Goal: Task Accomplishment & Management: Manage account settings

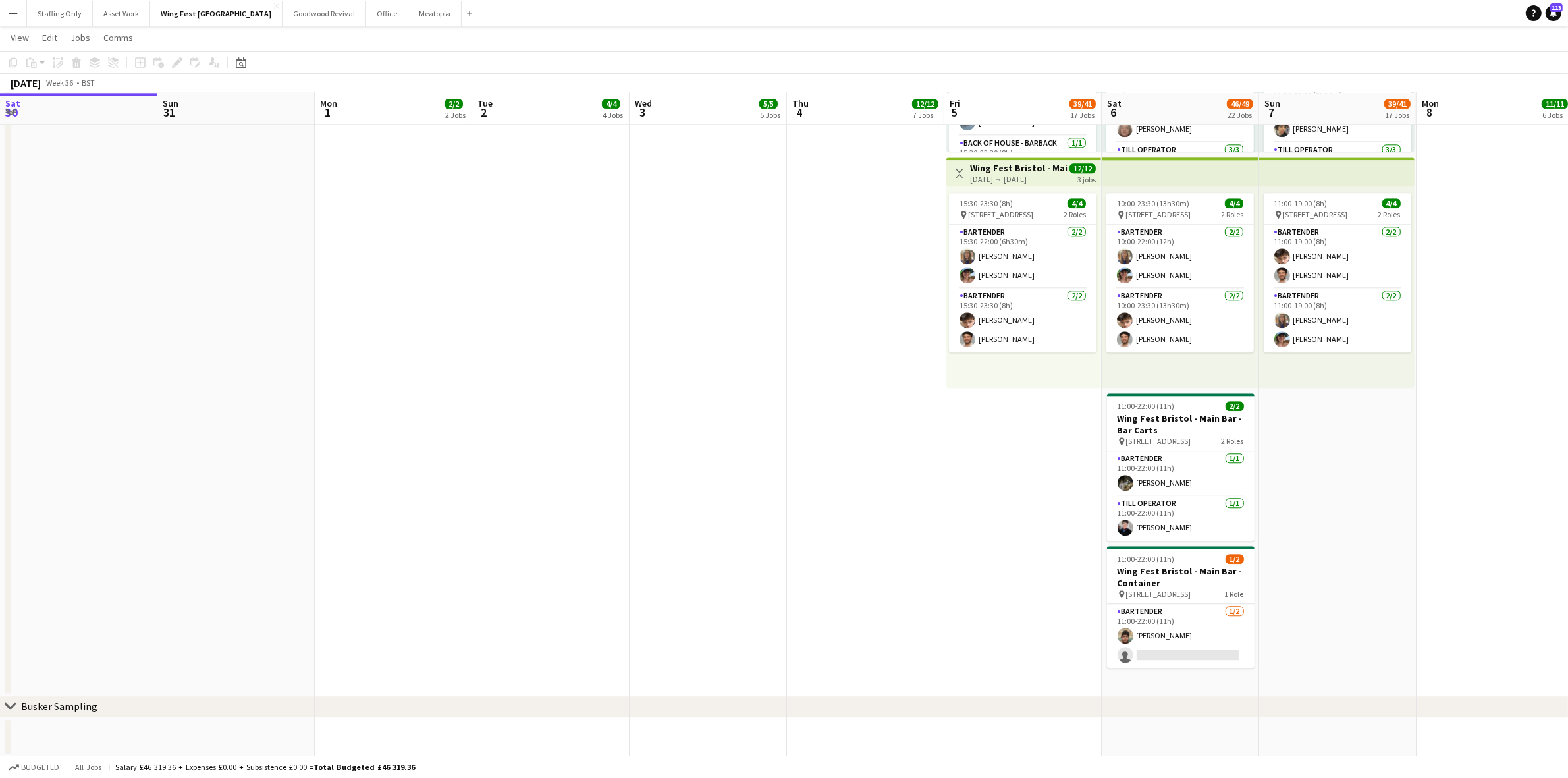
scroll to position [0, 442]
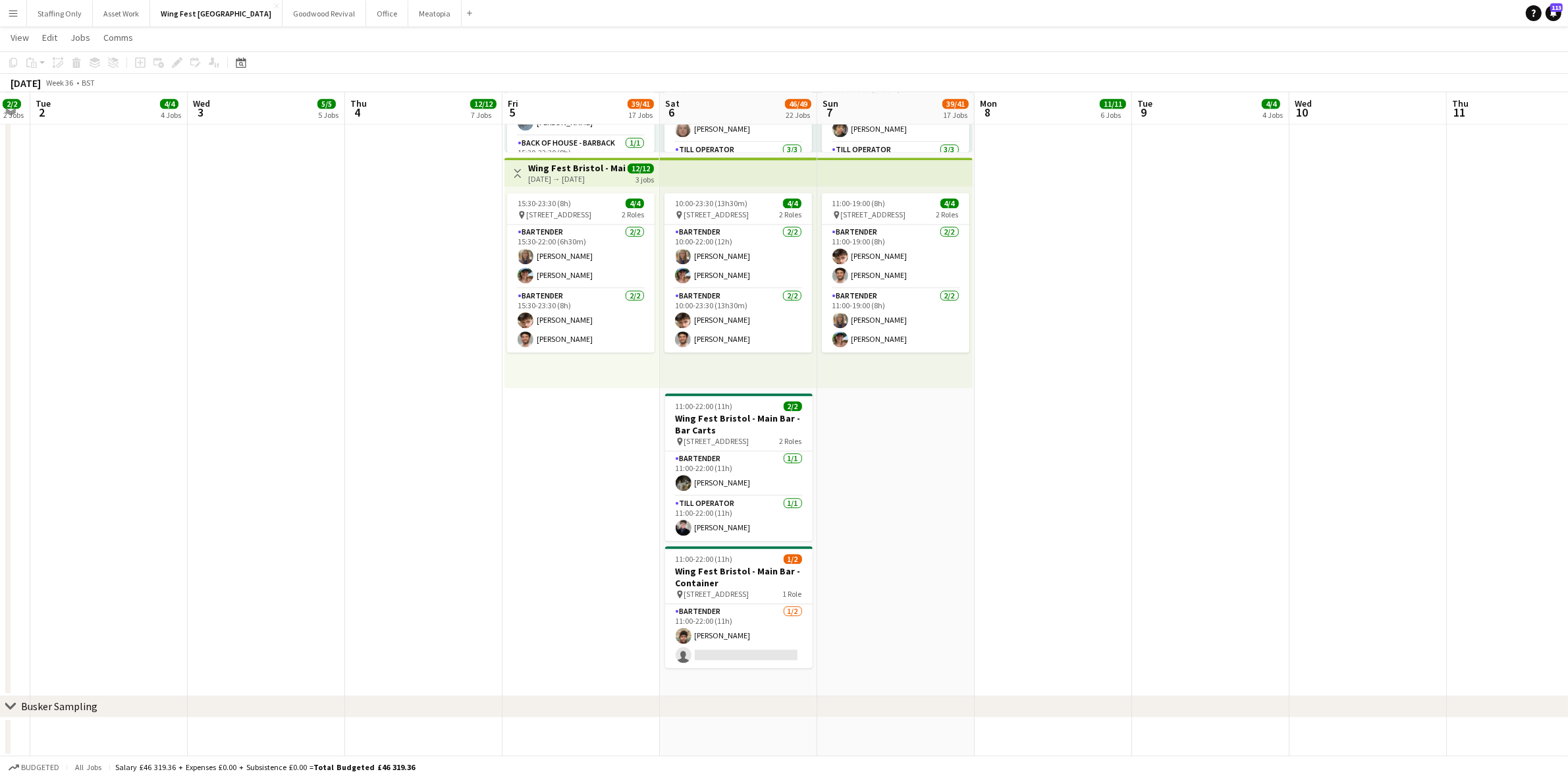
click at [708, 629] on app-card-role "Bartender [DATE] 11:00-22:00 (11h) [PERSON_NAME] single-neutral-actions" at bounding box center [739, 636] width 147 height 64
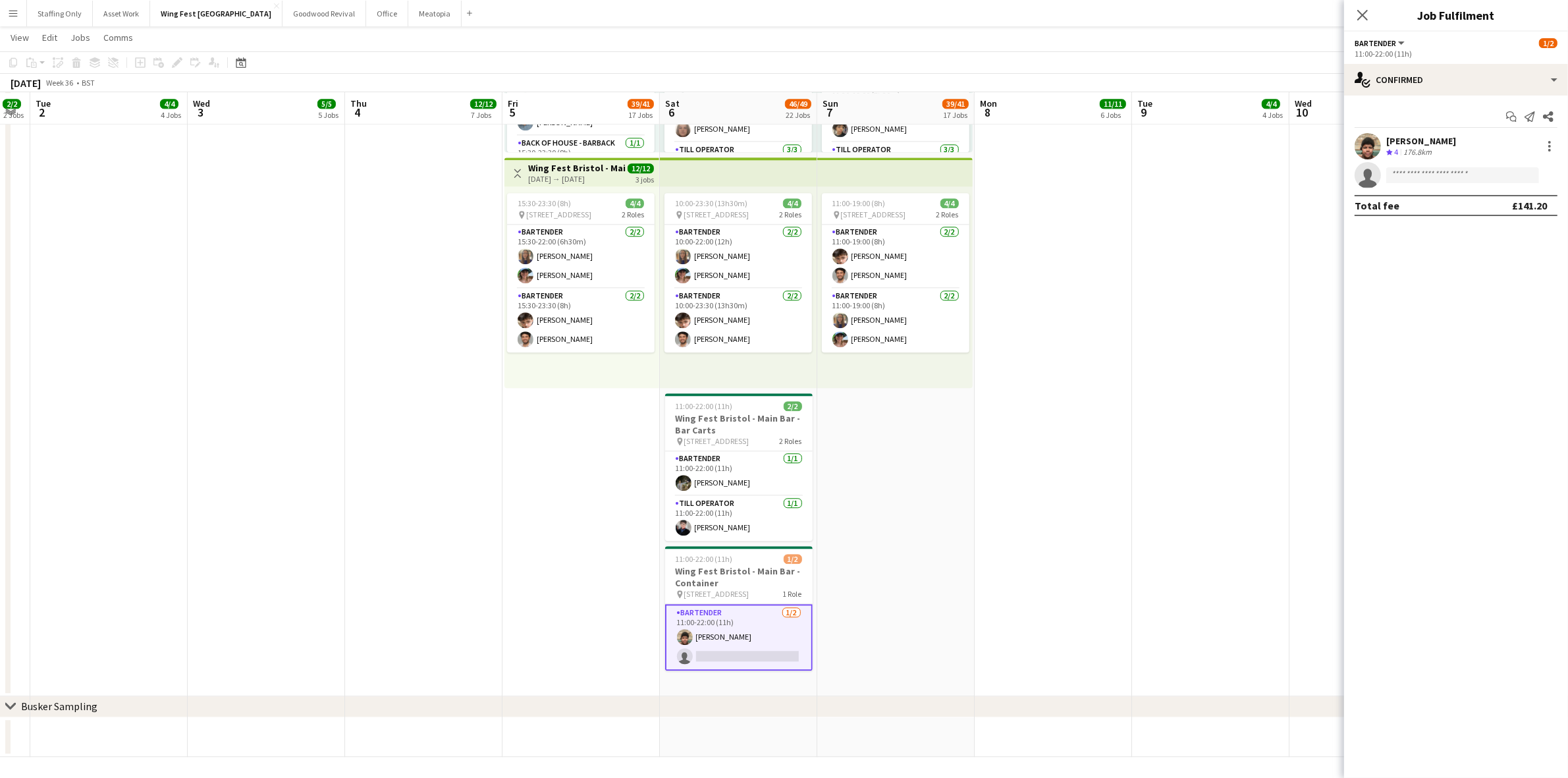
click at [1380, 140] on div at bounding box center [1367, 146] width 26 height 26
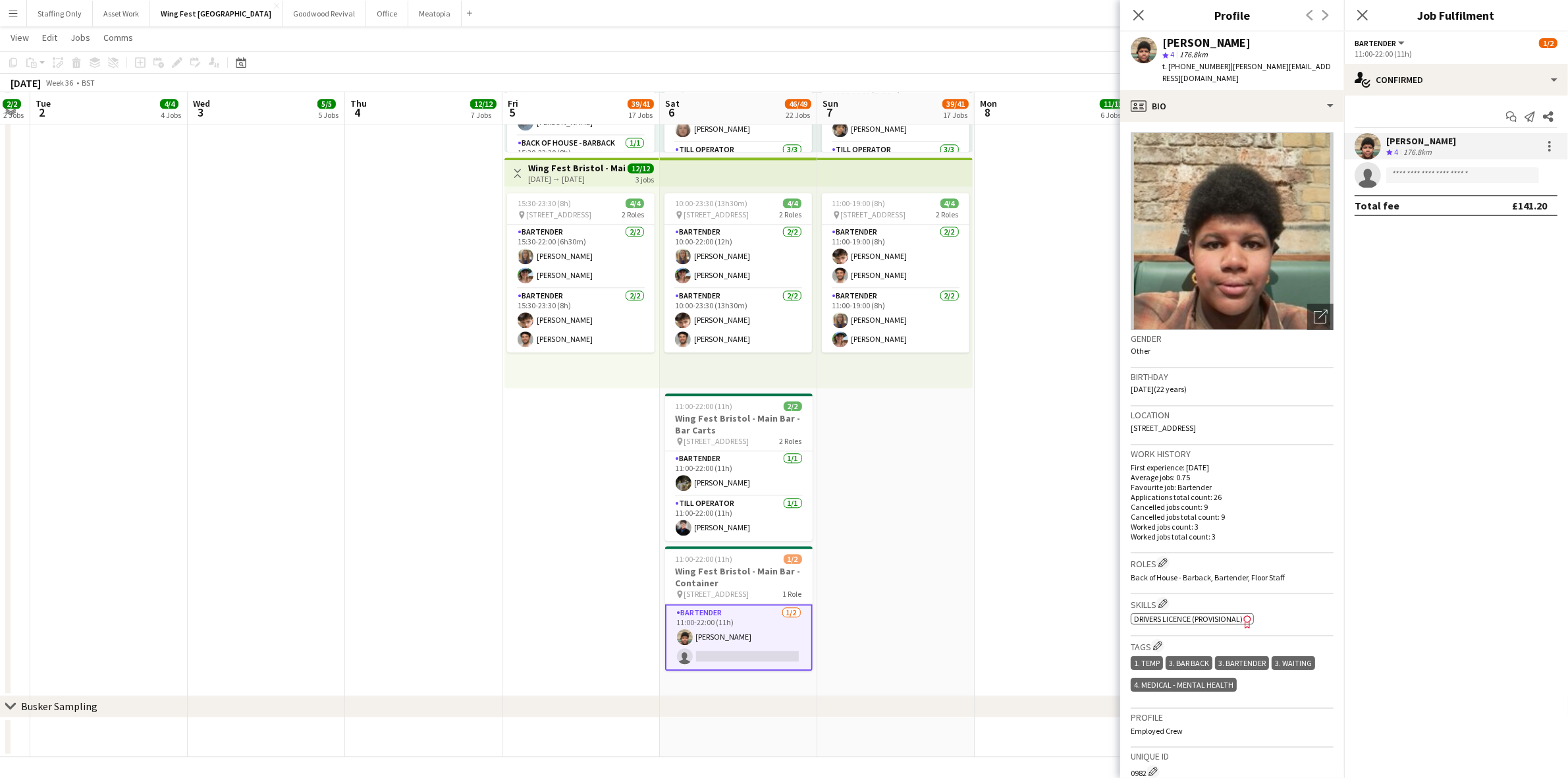
click at [1367, 143] on app-user-avatar at bounding box center [1367, 146] width 26 height 26
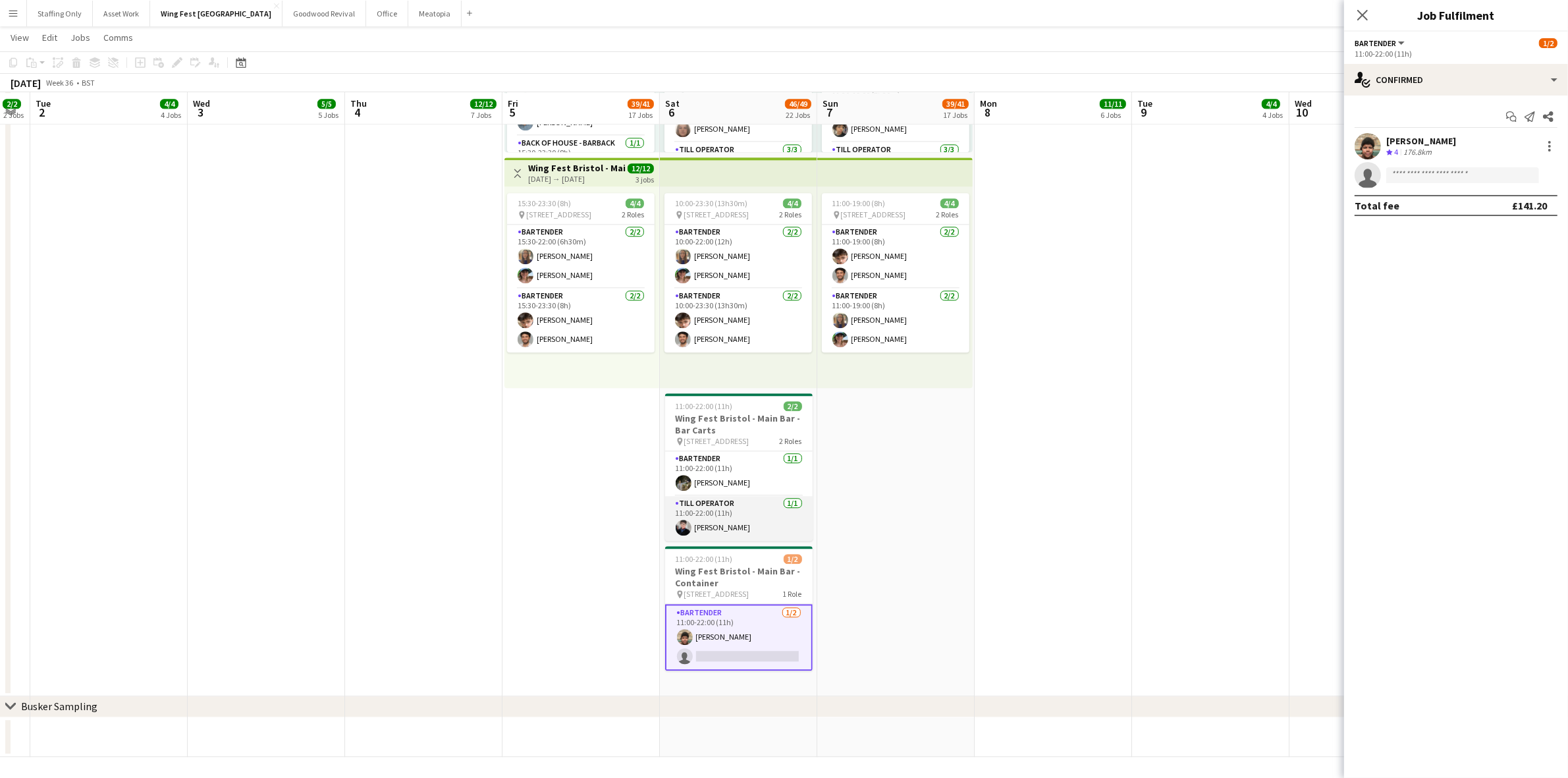
click at [714, 527] on app-card-role "Till Operator [DATE] 11:00-22:00 (11h) [PERSON_NAME]" at bounding box center [739, 518] width 147 height 45
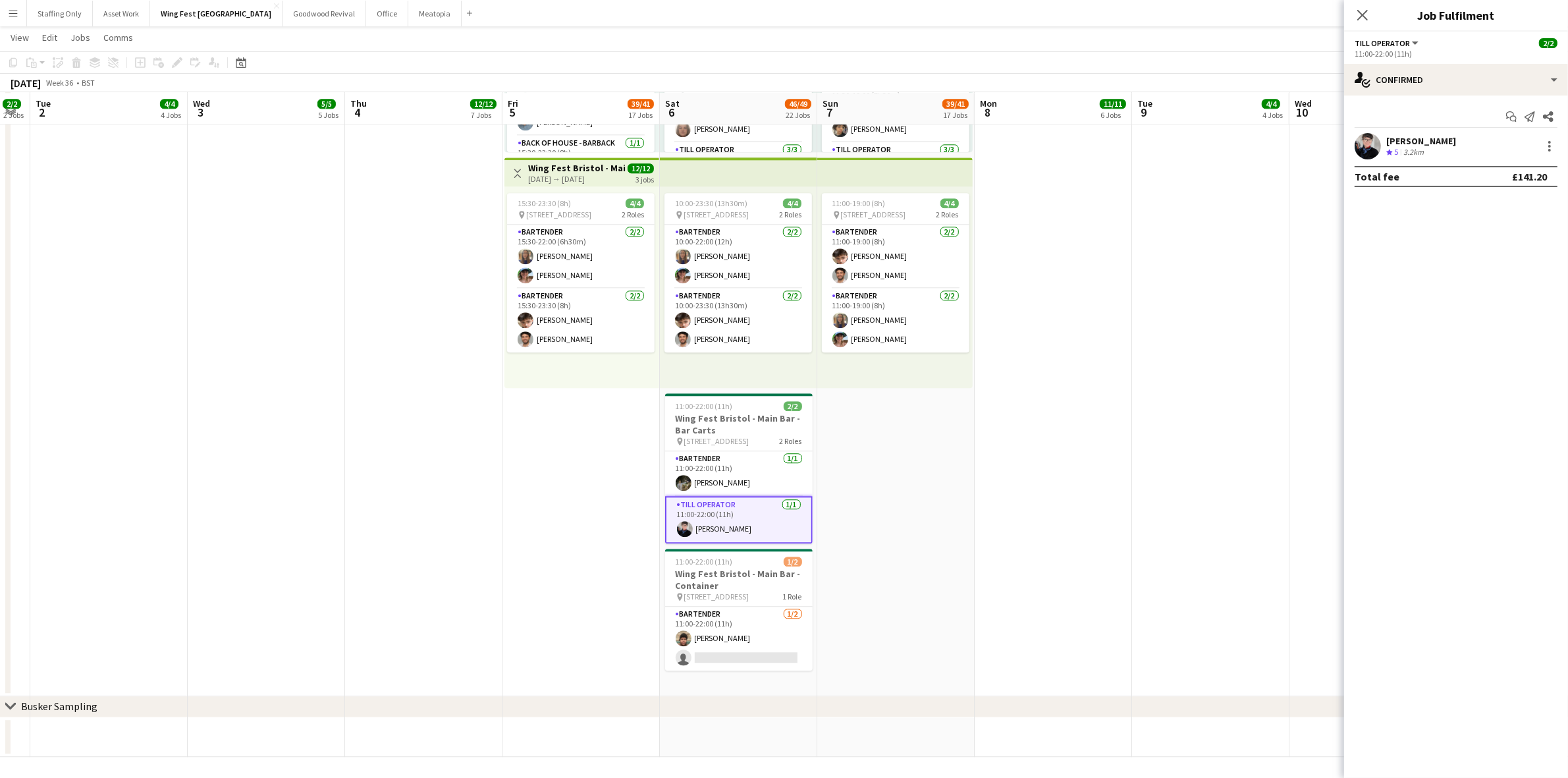
click at [1366, 145] on app-user-avatar at bounding box center [1367, 146] width 26 height 26
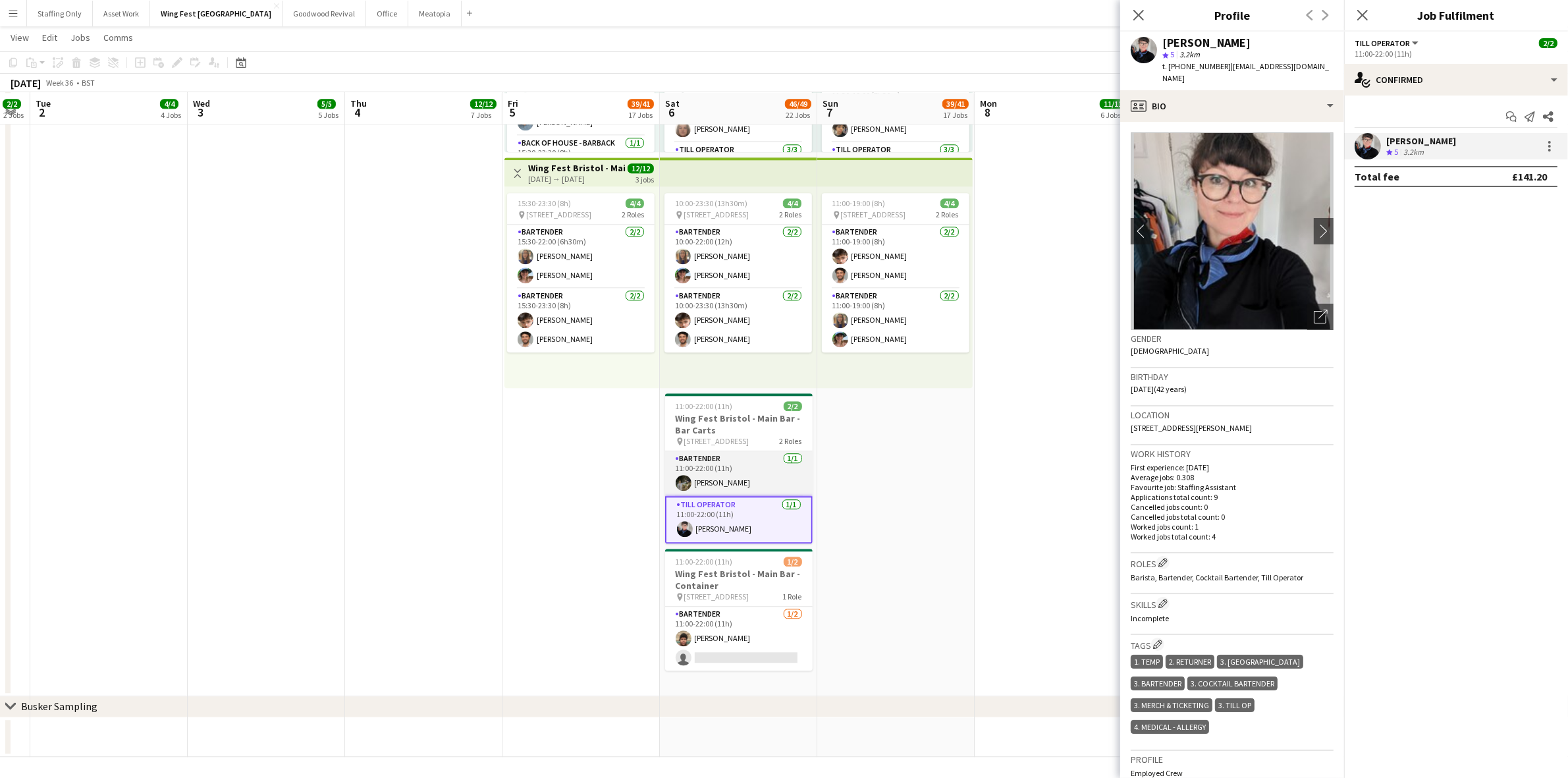
click at [682, 485] on app-user-avatar at bounding box center [684, 483] width 16 height 16
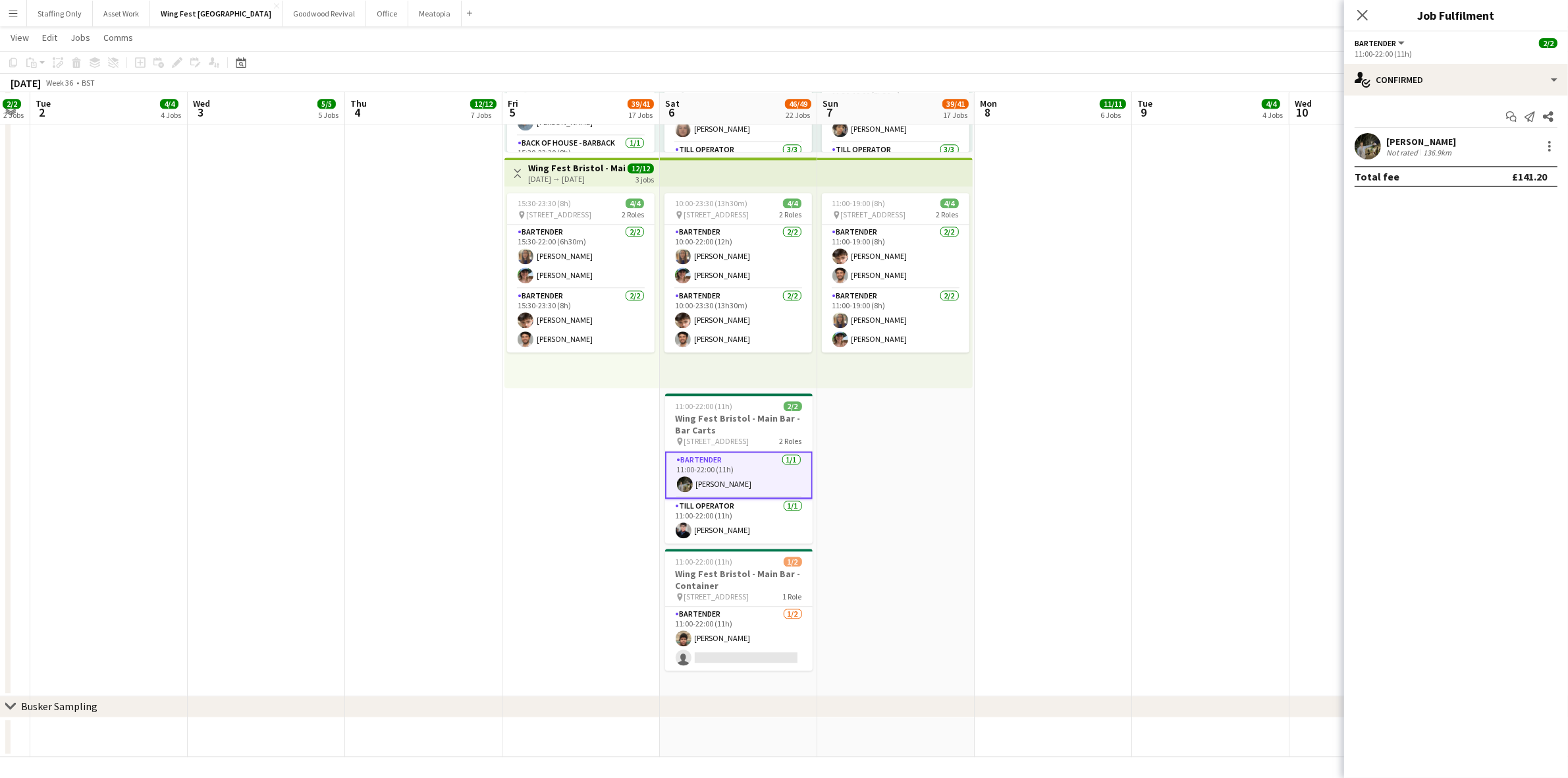
click at [1368, 150] on app-user-avatar at bounding box center [1367, 146] width 26 height 26
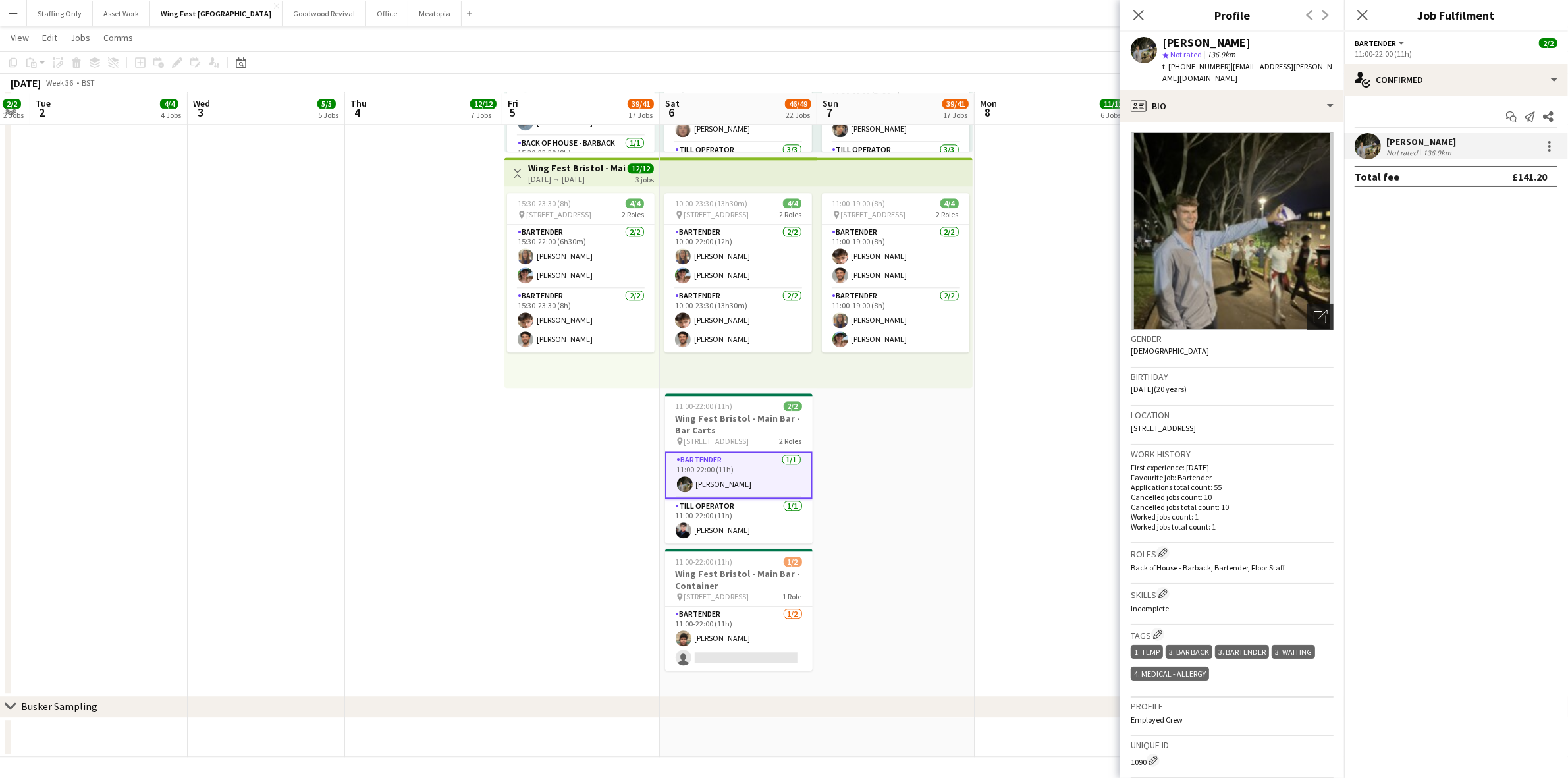
click at [1317, 305] on div "Open photos pop-in" at bounding box center [1320, 316] width 26 height 26
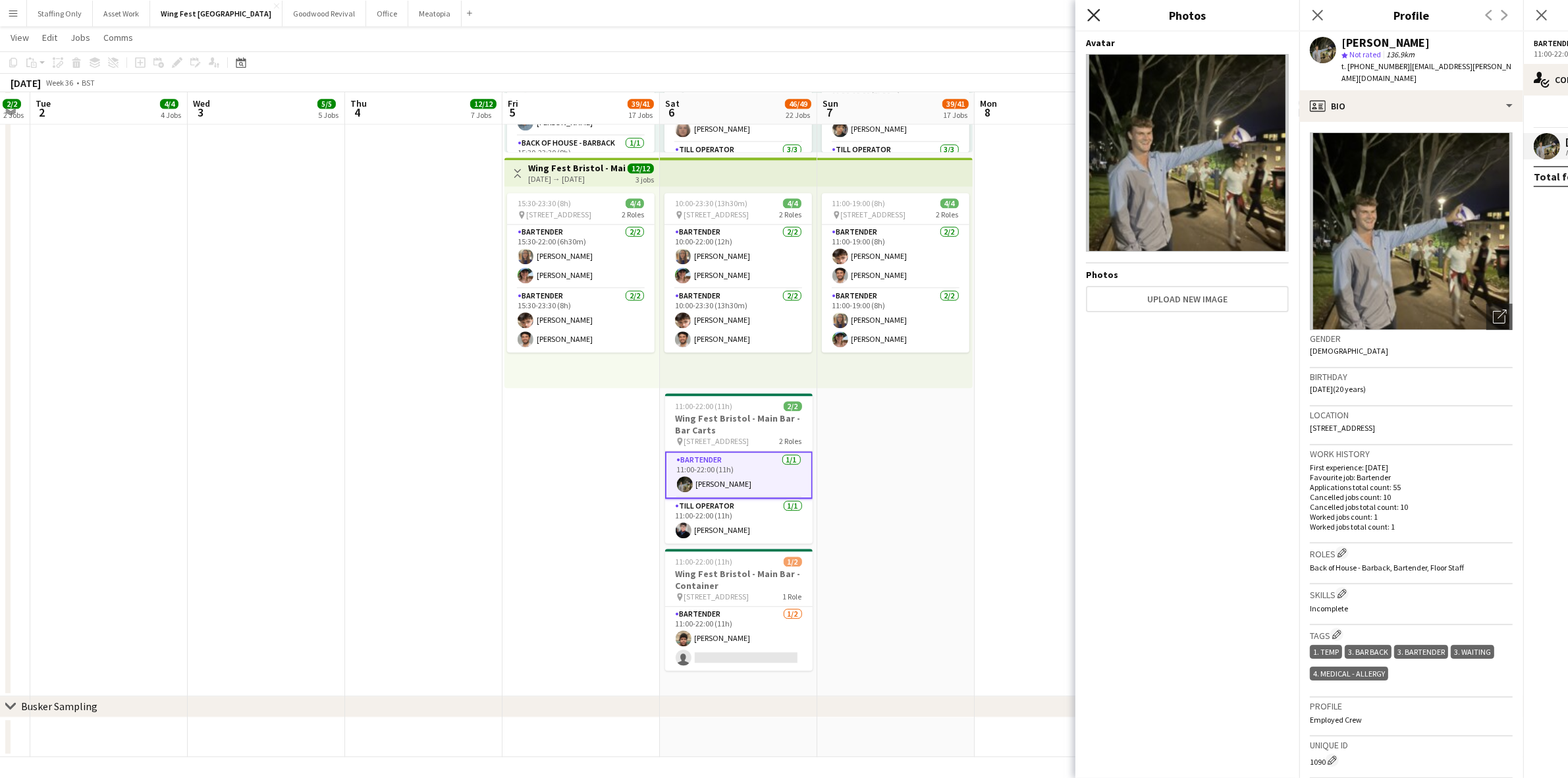
click at [1094, 10] on icon "Close pop-in" at bounding box center [1093, 15] width 13 height 13
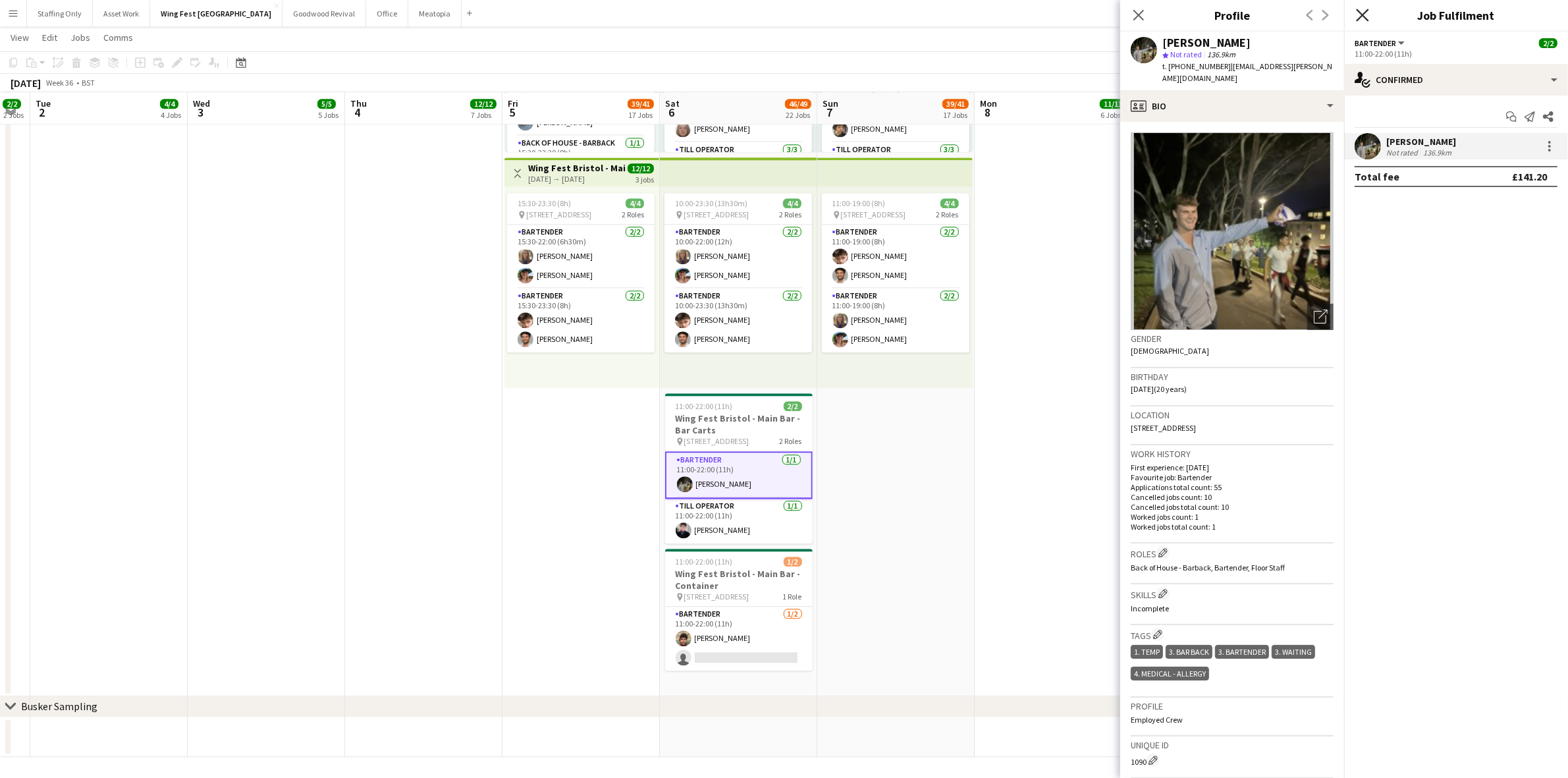
click at [1363, 12] on icon "Close pop-in" at bounding box center [1363, 15] width 13 height 13
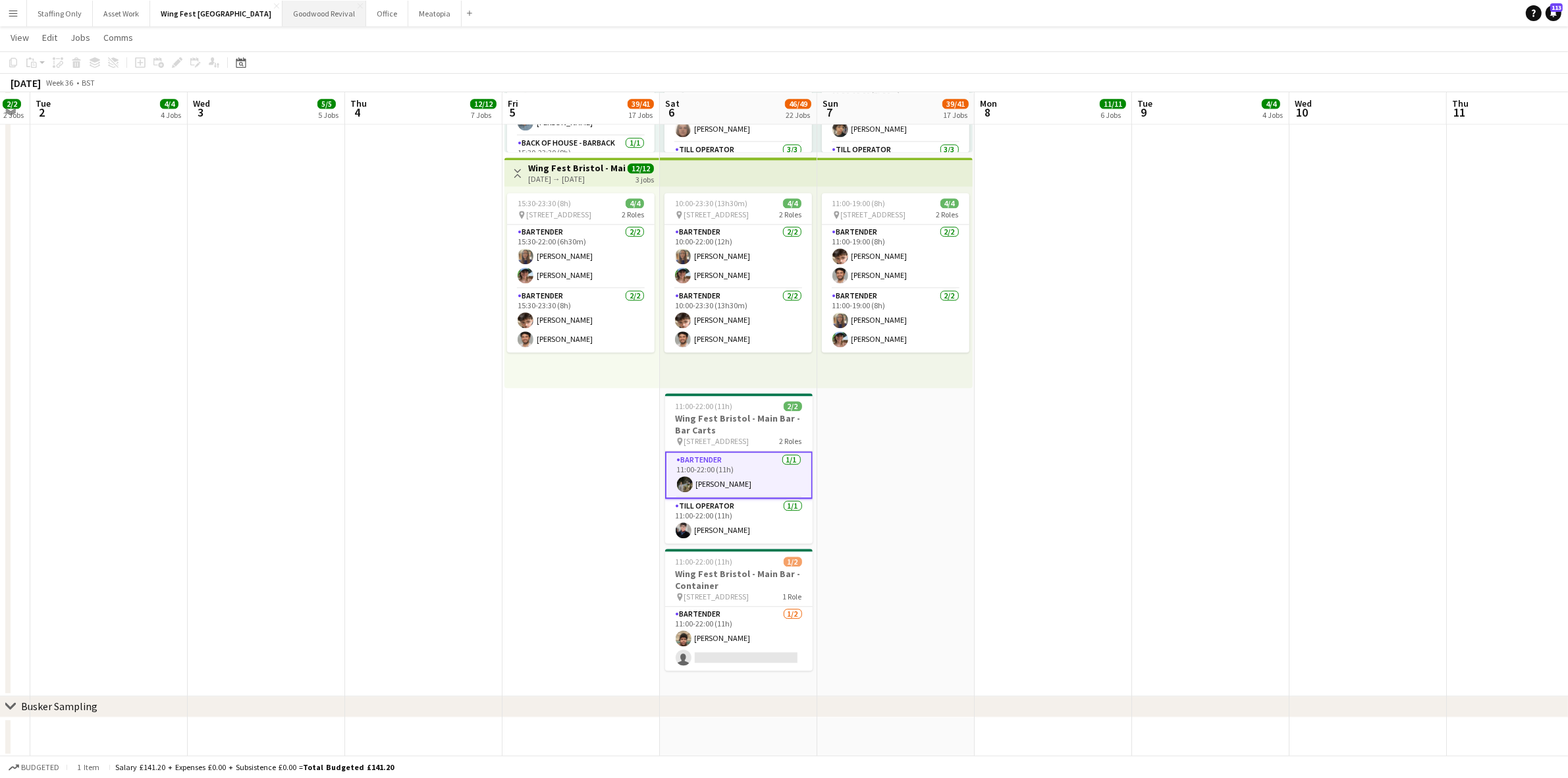
click at [283, 18] on button "Goodwood Revival Close" at bounding box center [325, 13] width 84 height 26
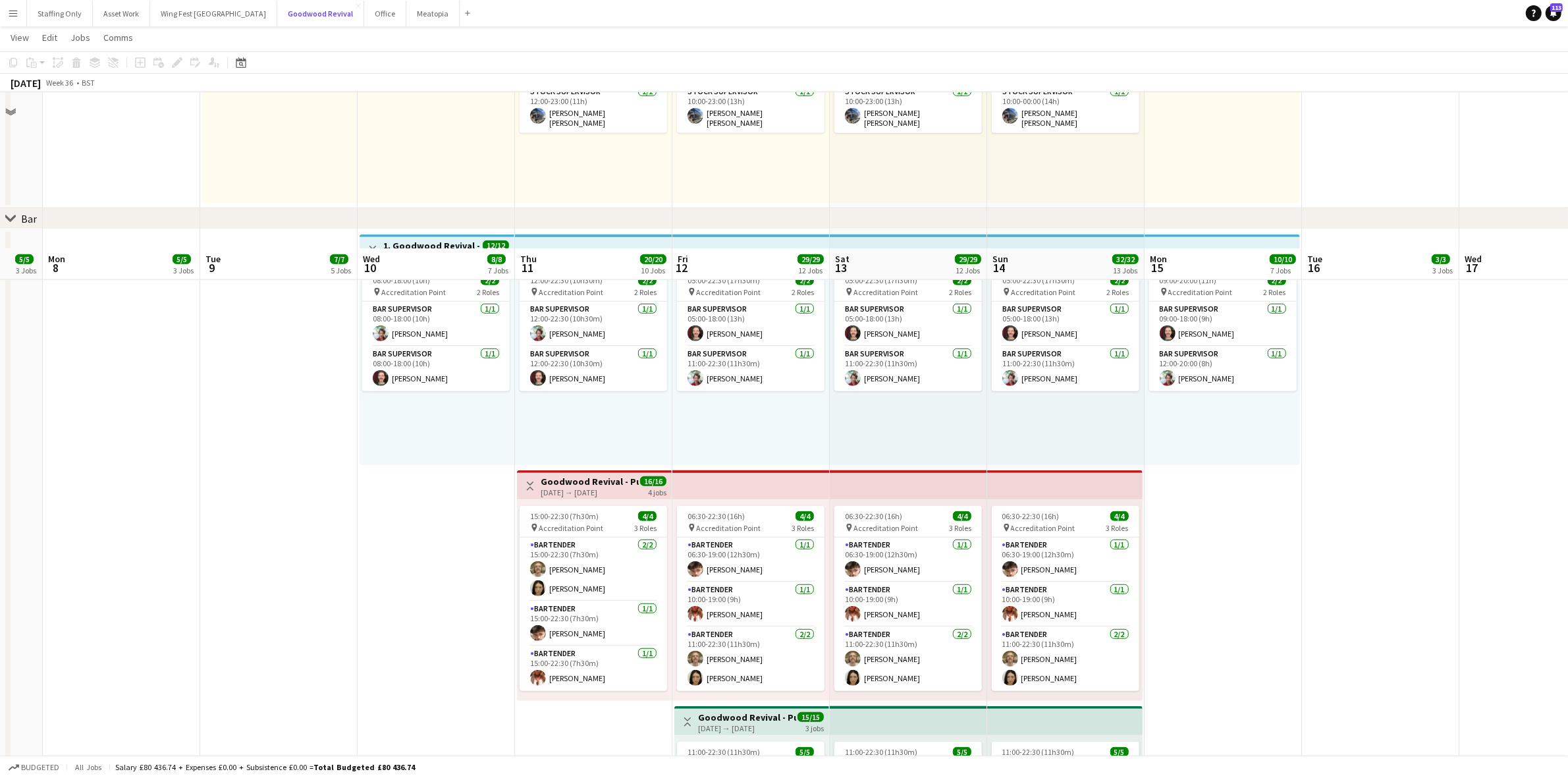
scroll to position [1235, 0]
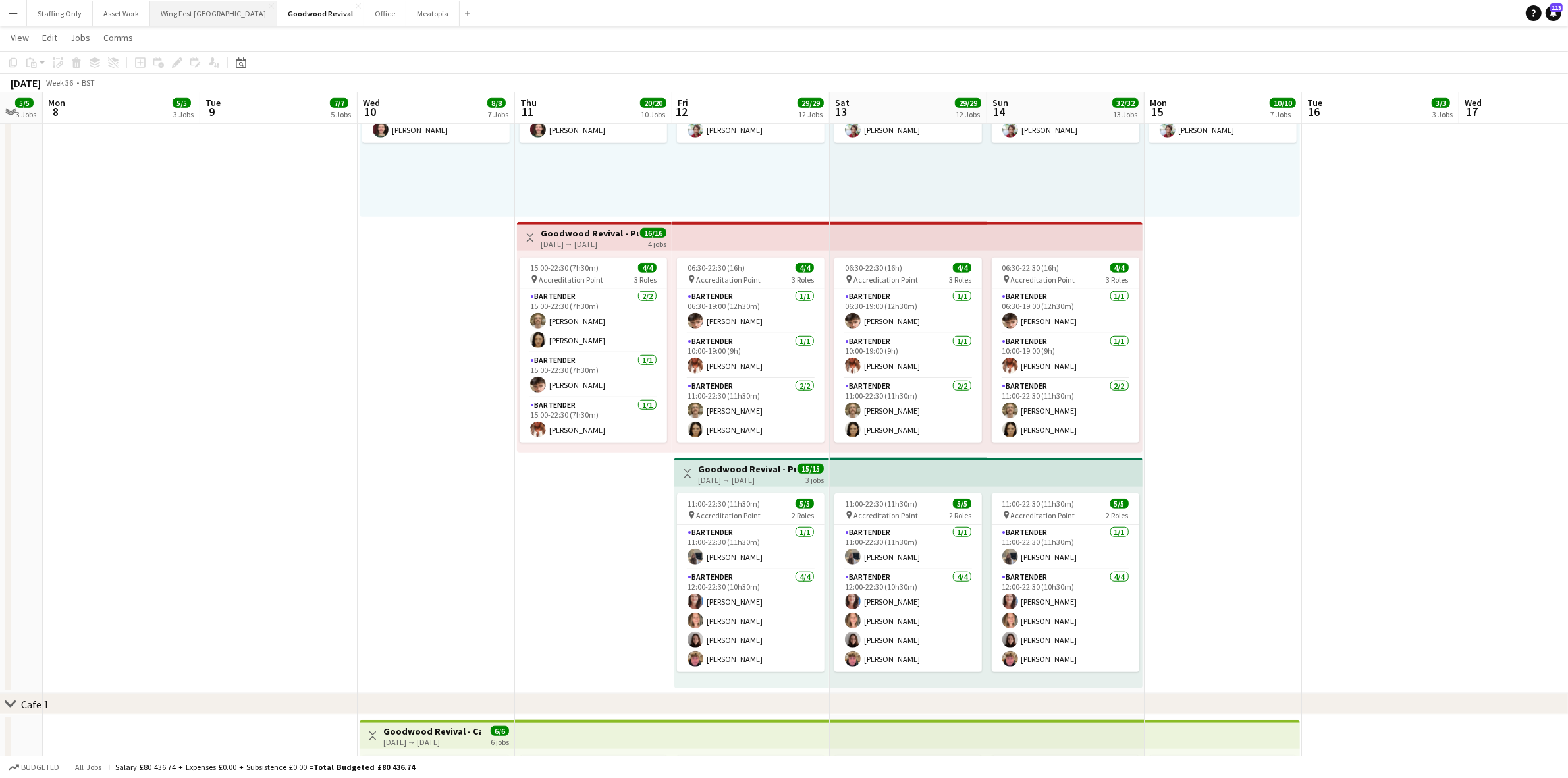
click at [181, 11] on button "Wing Fest Bristol Close" at bounding box center [213, 13] width 127 height 26
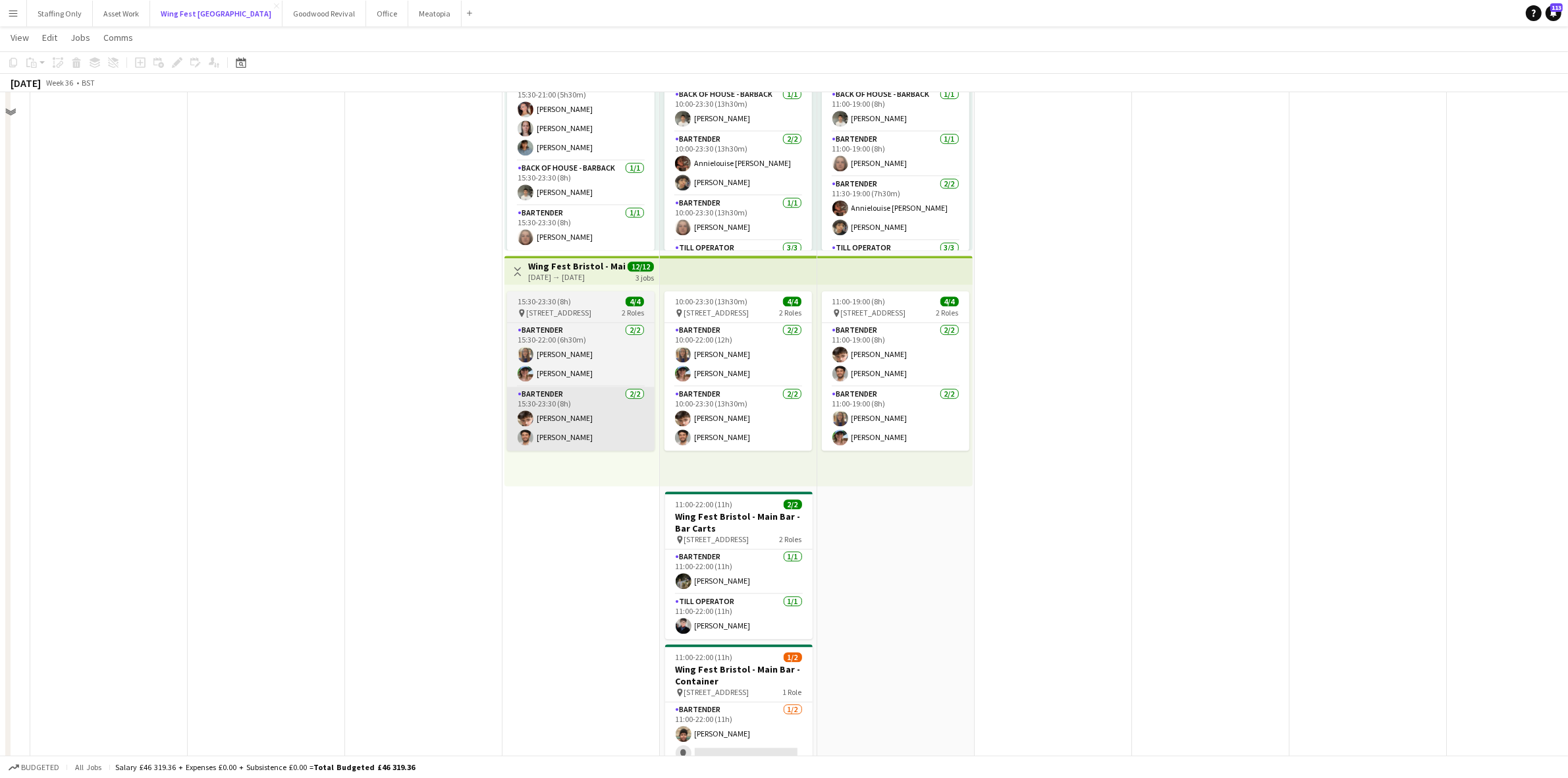
scroll to position [4033, 0]
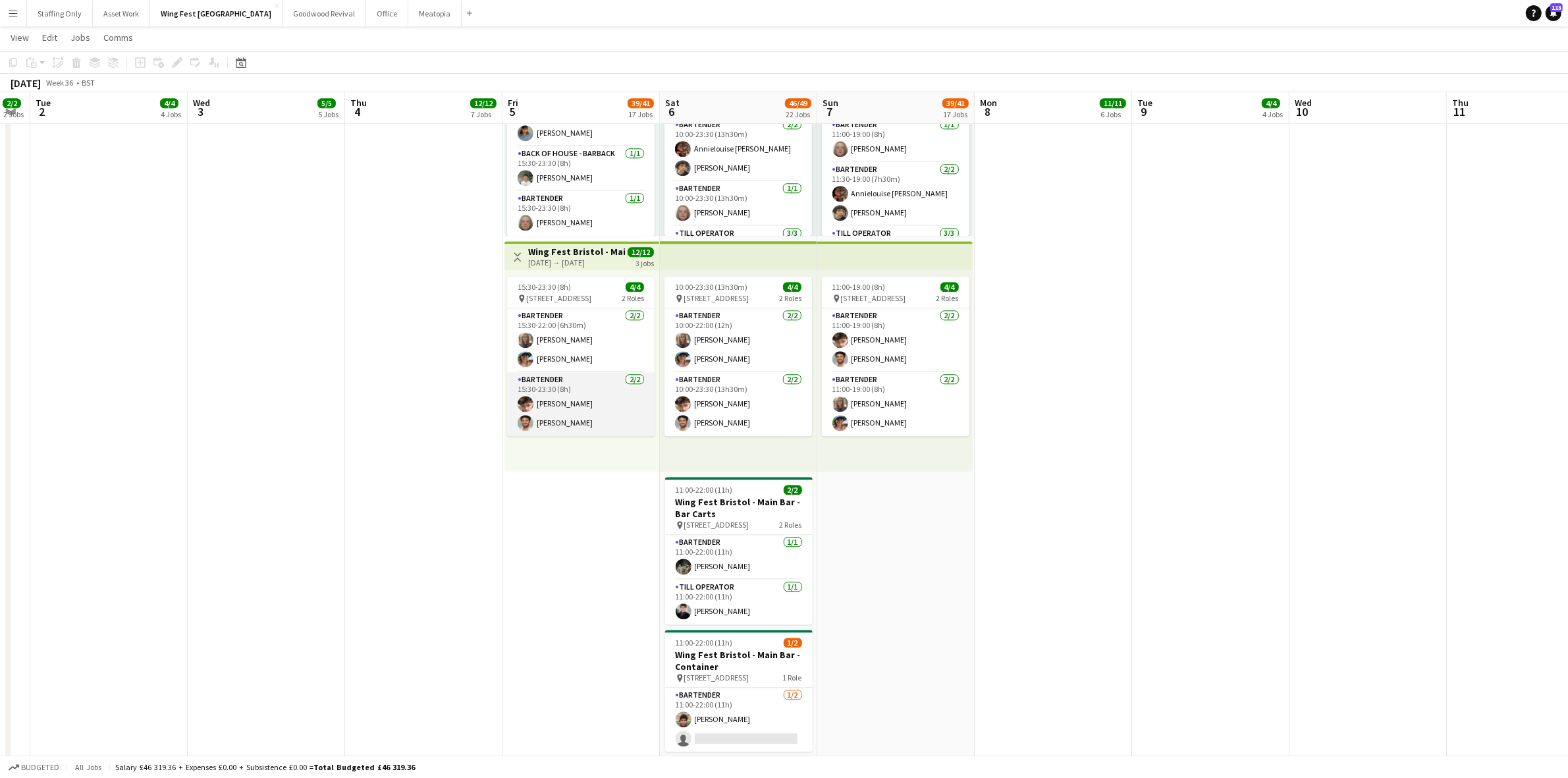
click at [556, 407] on app-card-role "Bartender [DATE] 15:30-23:30 (8h) [PERSON_NAME] [PERSON_NAME]" at bounding box center [581, 404] width 147 height 64
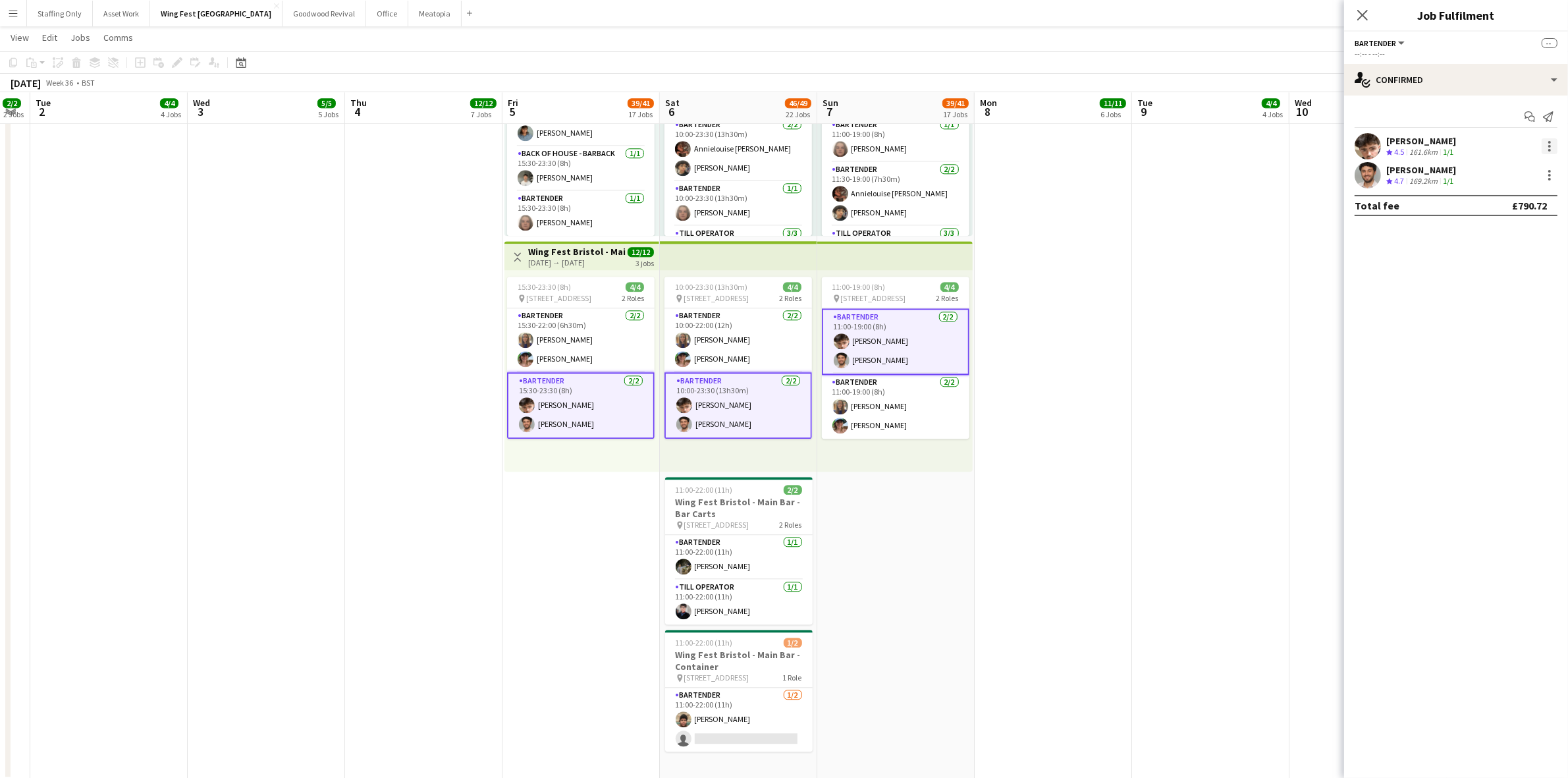
click at [1552, 148] on div at bounding box center [1550, 146] width 16 height 16
drag, startPoint x: 1489, startPoint y: 268, endPoint x: 1355, endPoint y: 269, distance: 134.0
click at [1489, 268] on span "Remove" at bounding box center [1486, 265] width 40 height 11
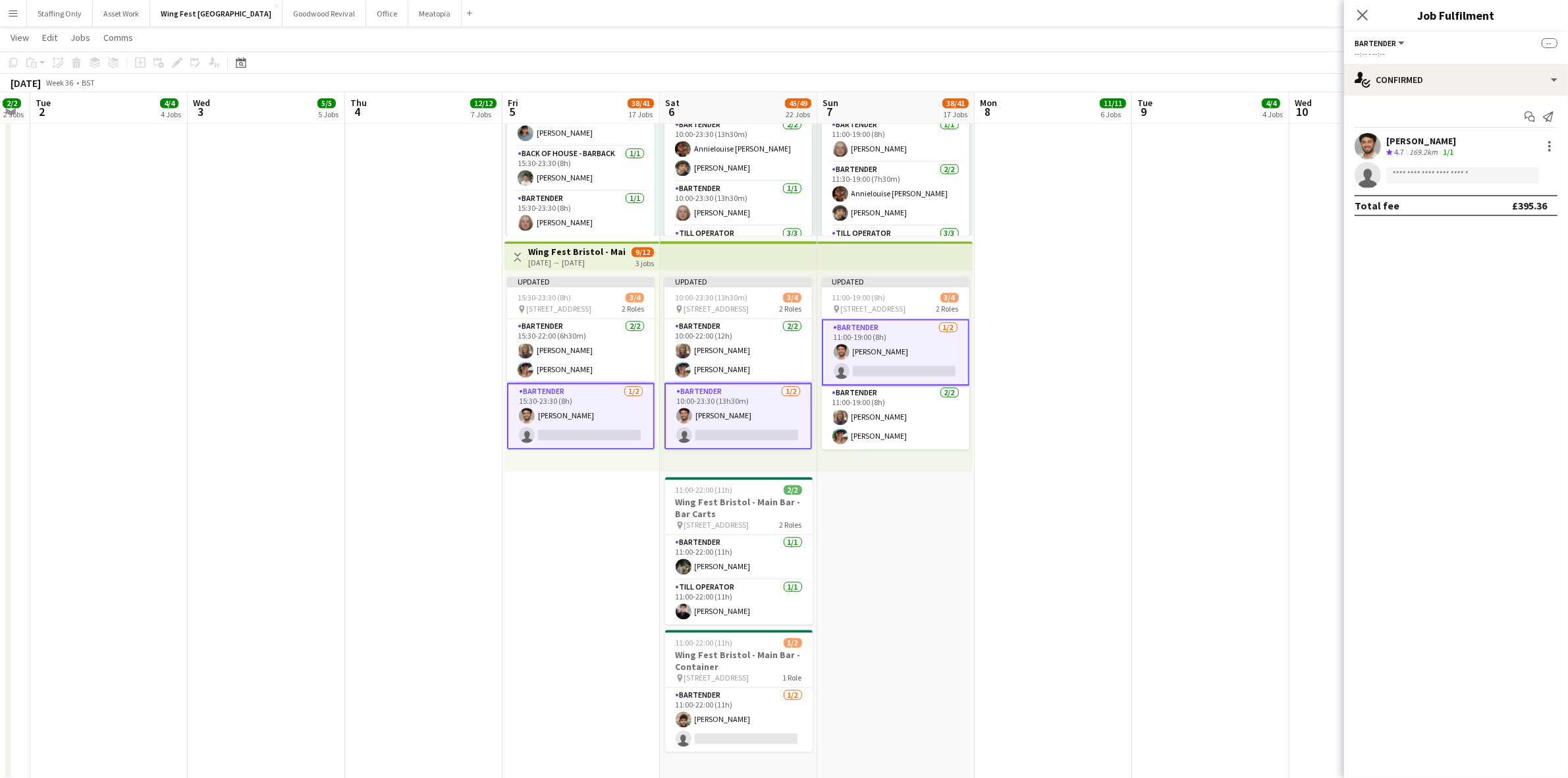
click at [1139, 257] on app-date-cell at bounding box center [1211, 271] width 157 height 1015
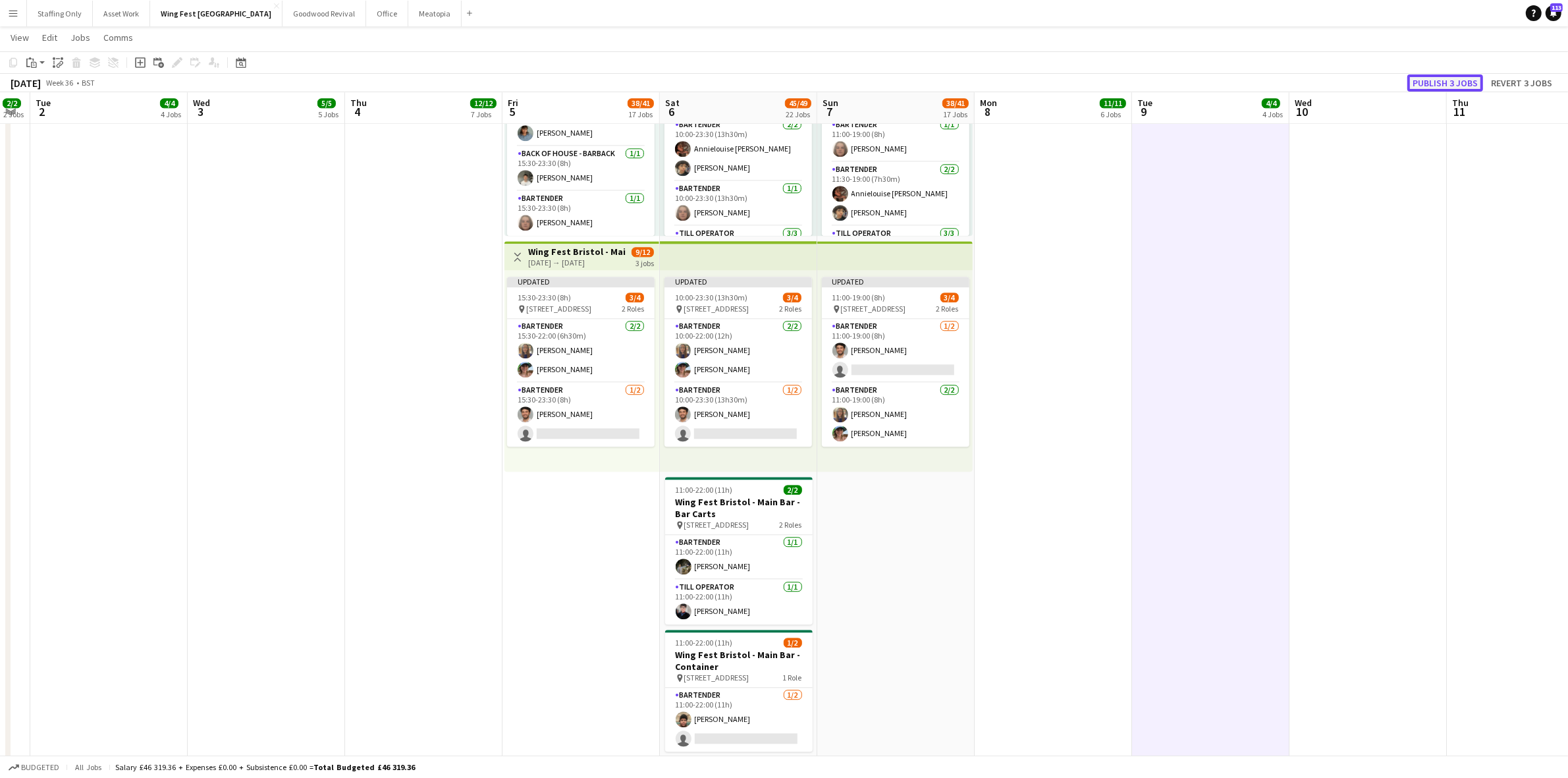
click at [1427, 84] on button "Publish 3 jobs" at bounding box center [1445, 83] width 76 height 17
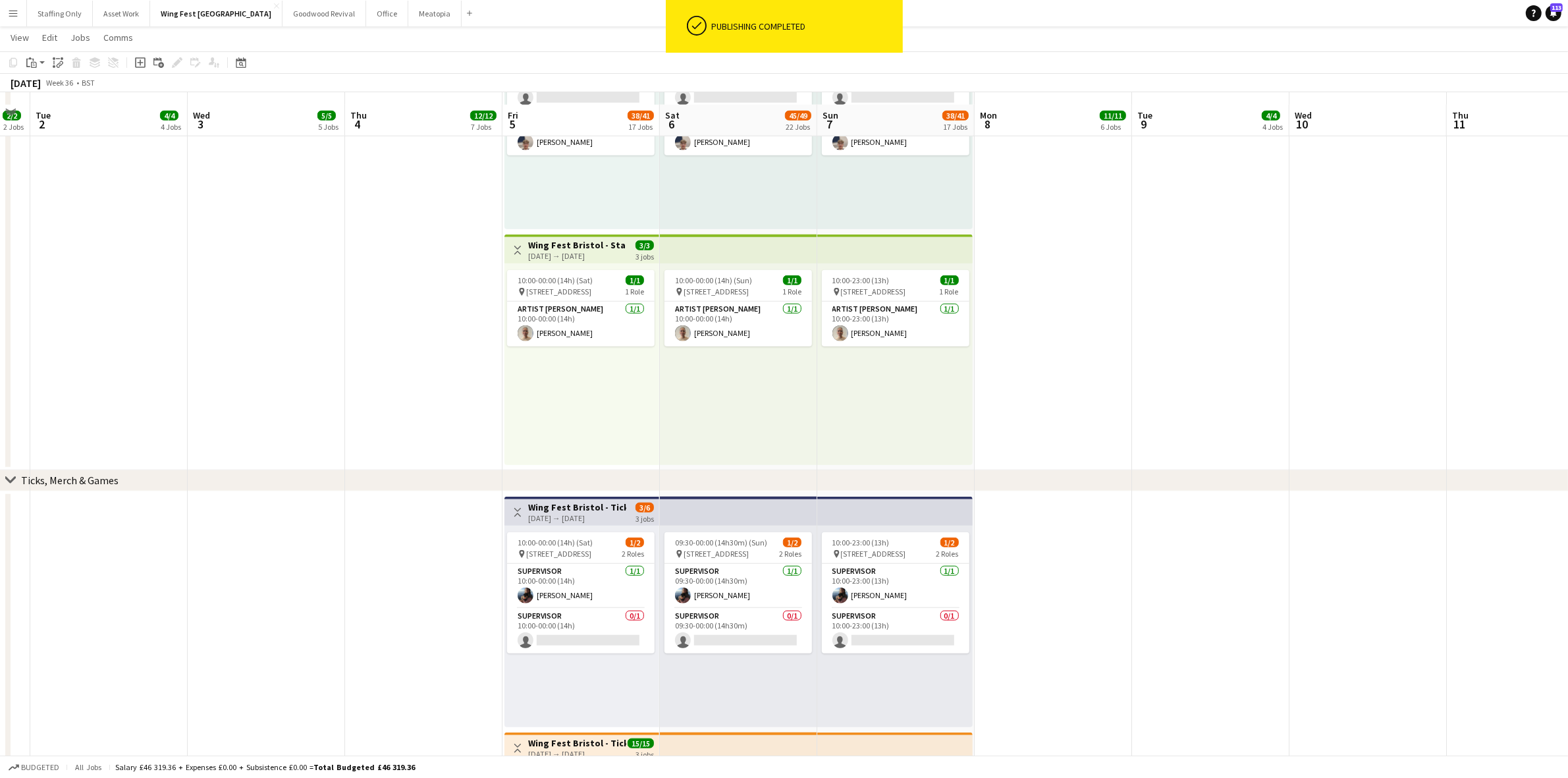
scroll to position [1564, 0]
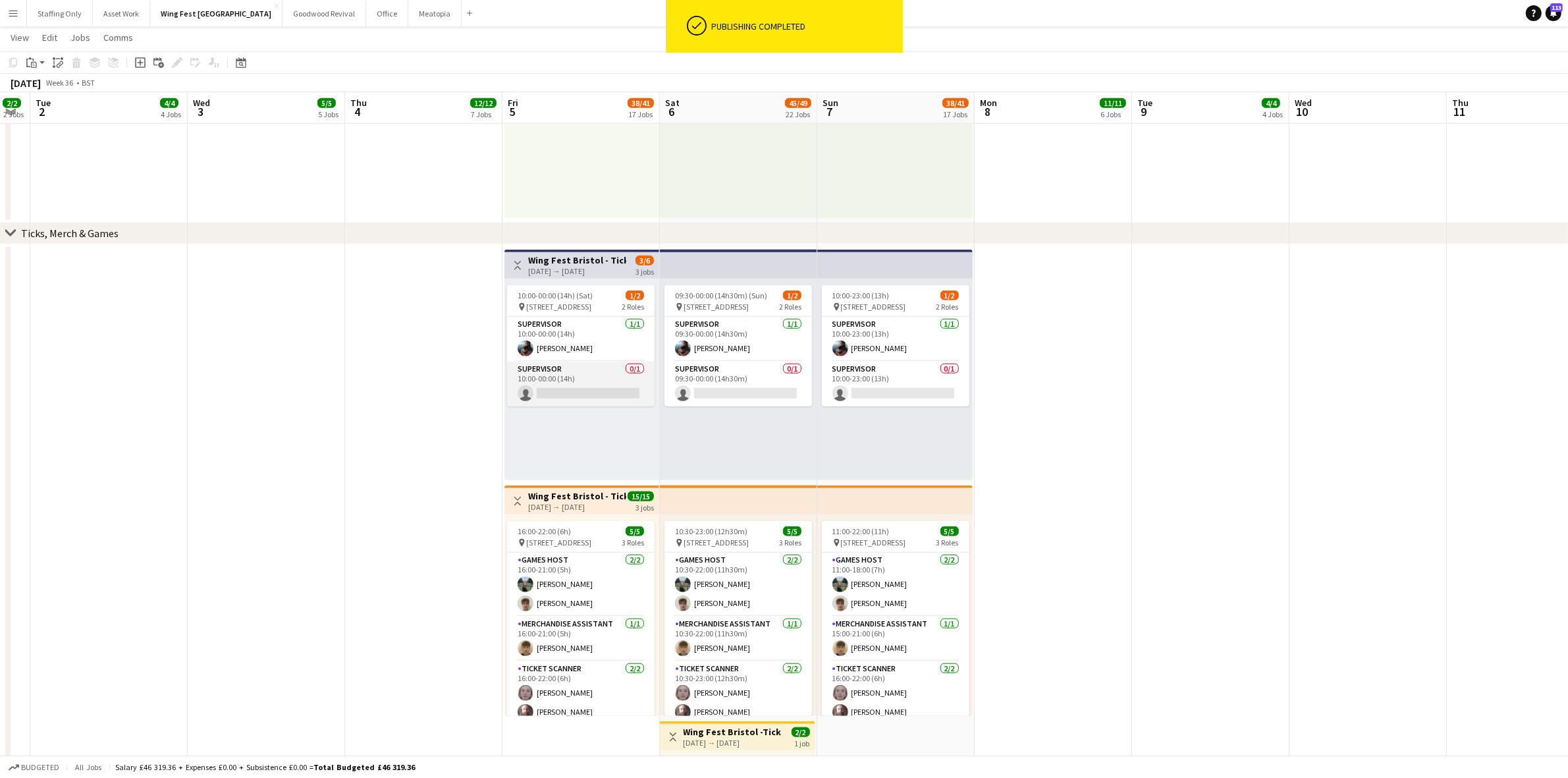
click at [598, 387] on app-card-role "Supervisor 0/1 10:00-00:00 (14h) single-neutral-actions" at bounding box center [581, 383] width 147 height 45
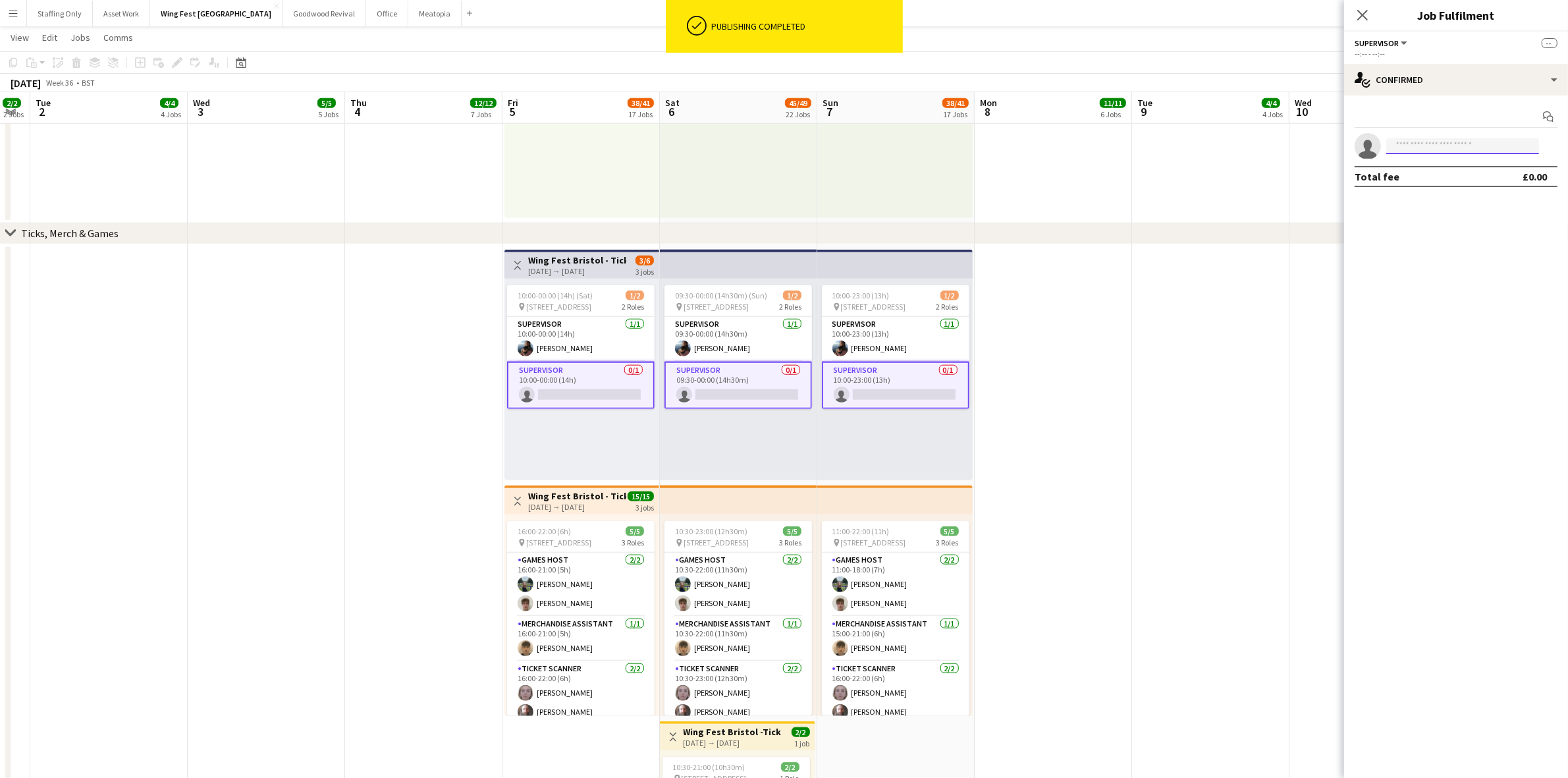
click at [1487, 138] on input at bounding box center [1462, 146] width 153 height 16
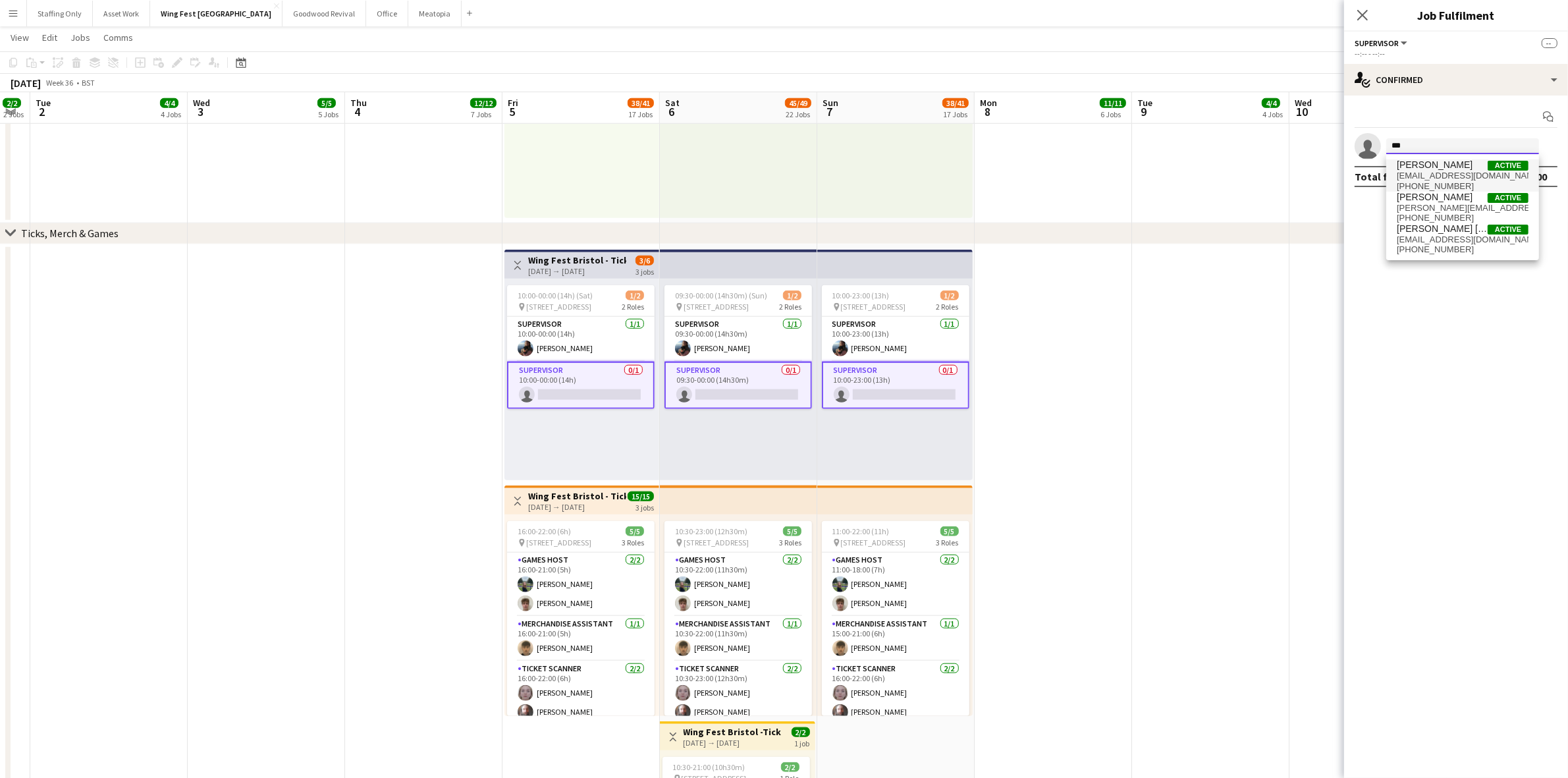
type input "***"
click at [1464, 174] on span "[EMAIL_ADDRESS][DOMAIN_NAME]" at bounding box center [1462, 176] width 132 height 11
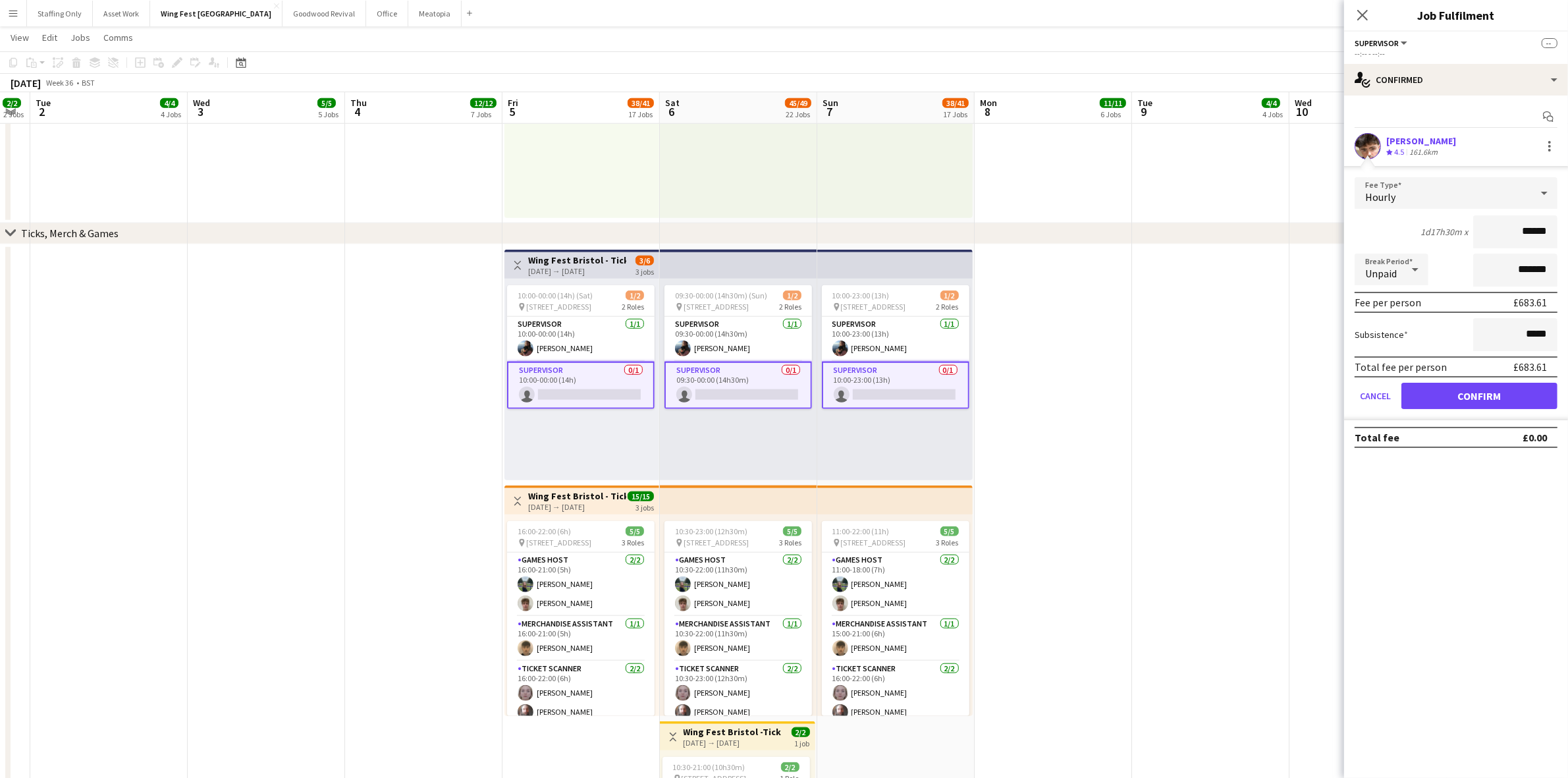
drag, startPoint x: 1546, startPoint y: 227, endPoint x: 1459, endPoint y: 218, distance: 87.5
click at [1460, 218] on div "1d17h30m x ******" at bounding box center [1456, 232] width 203 height 33
type input "******"
click at [1495, 397] on button "Confirm" at bounding box center [1479, 395] width 156 height 26
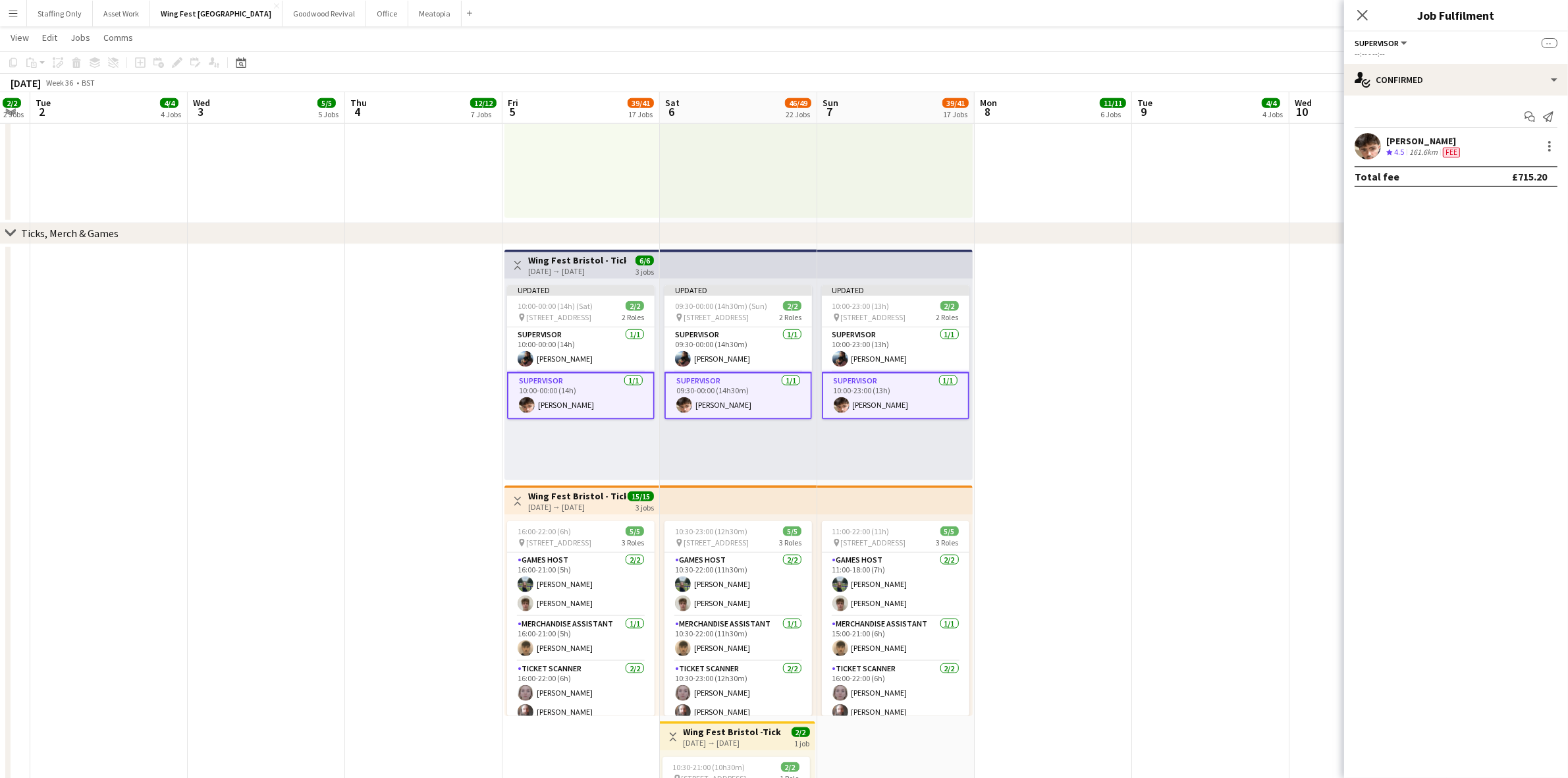
click at [1059, 317] on app-date-cell at bounding box center [1053, 601] width 157 height 713
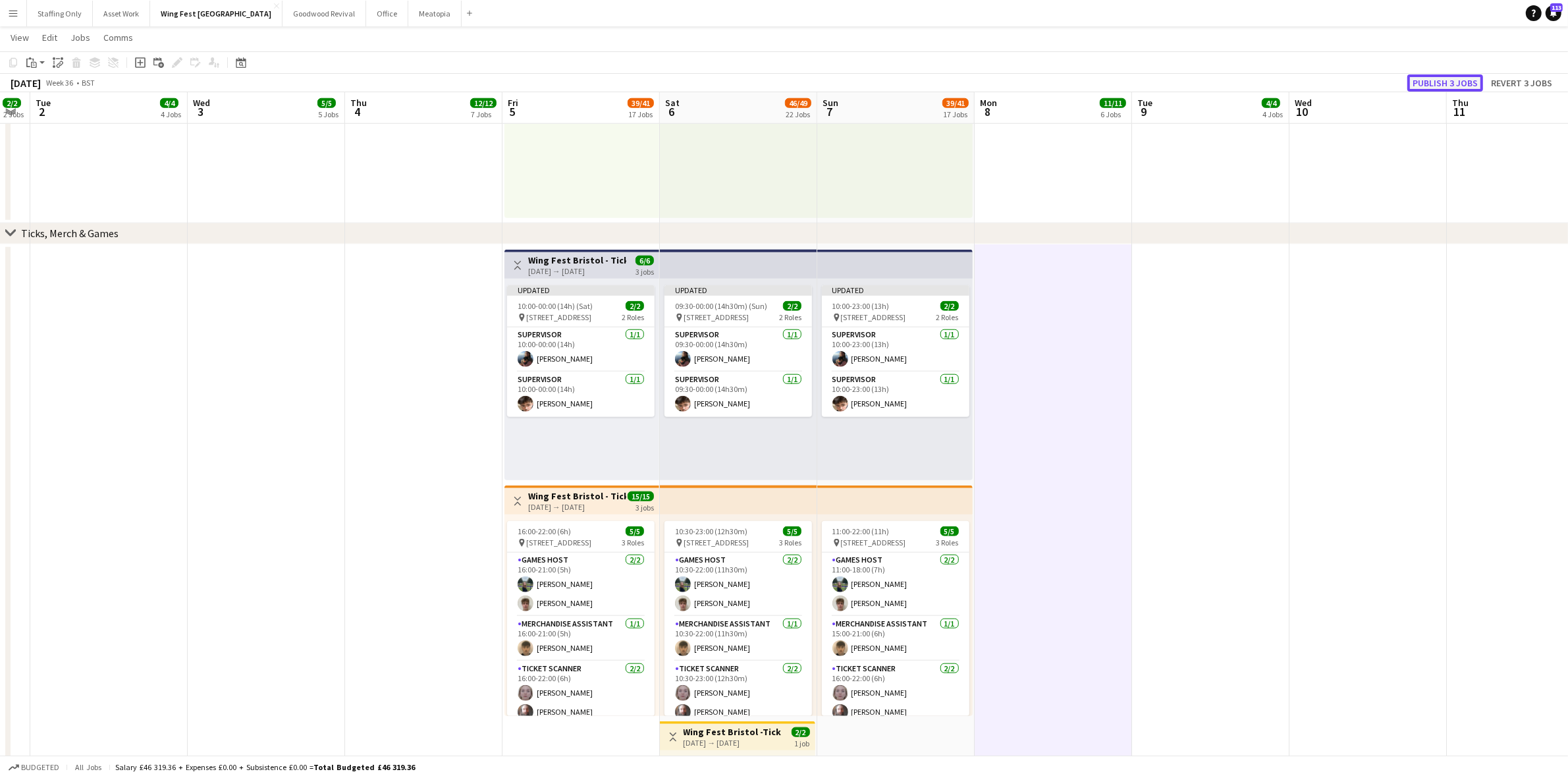
click at [1433, 84] on button "Publish 3 jobs" at bounding box center [1445, 83] width 76 height 17
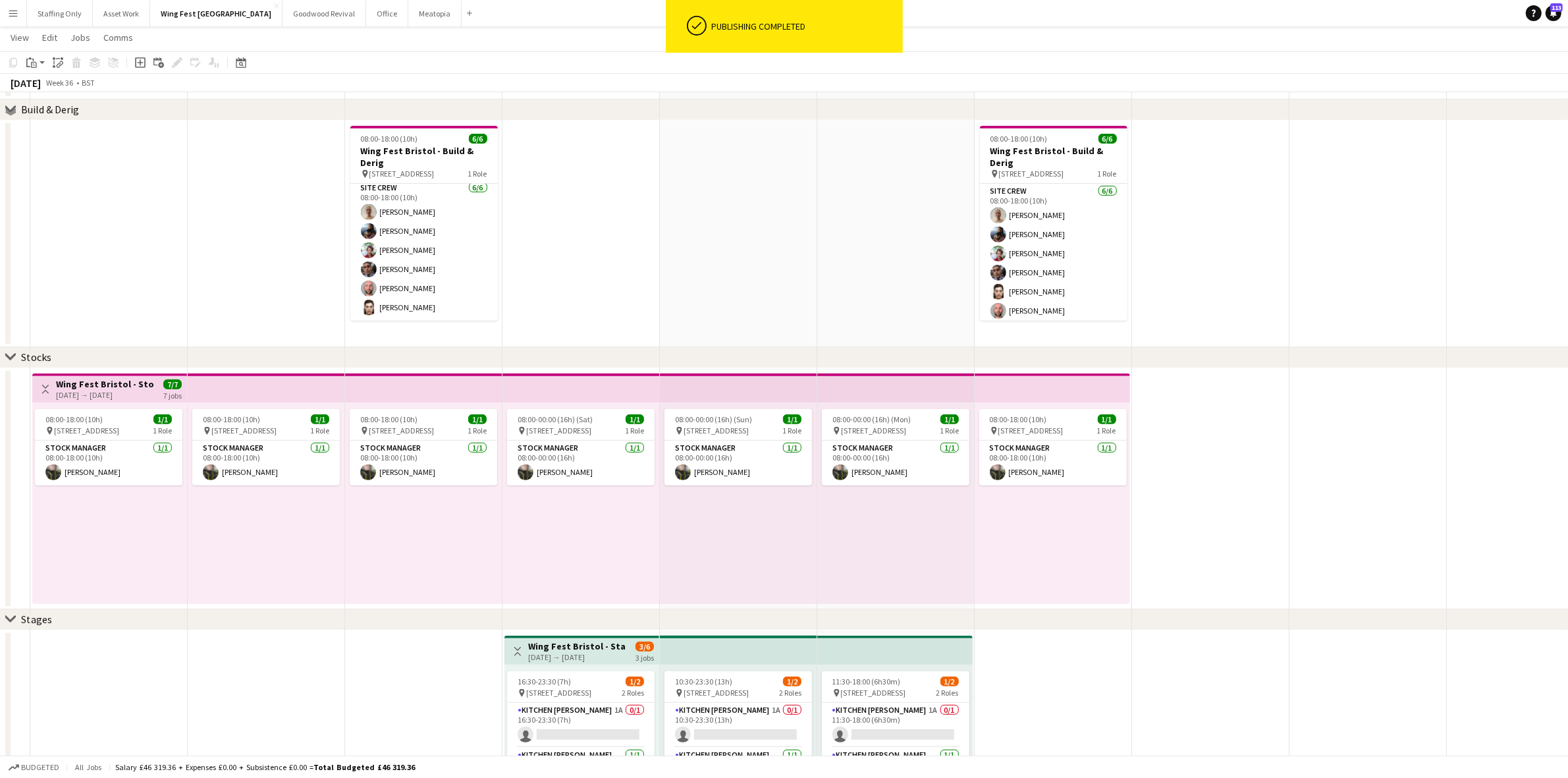
scroll to position [576, 0]
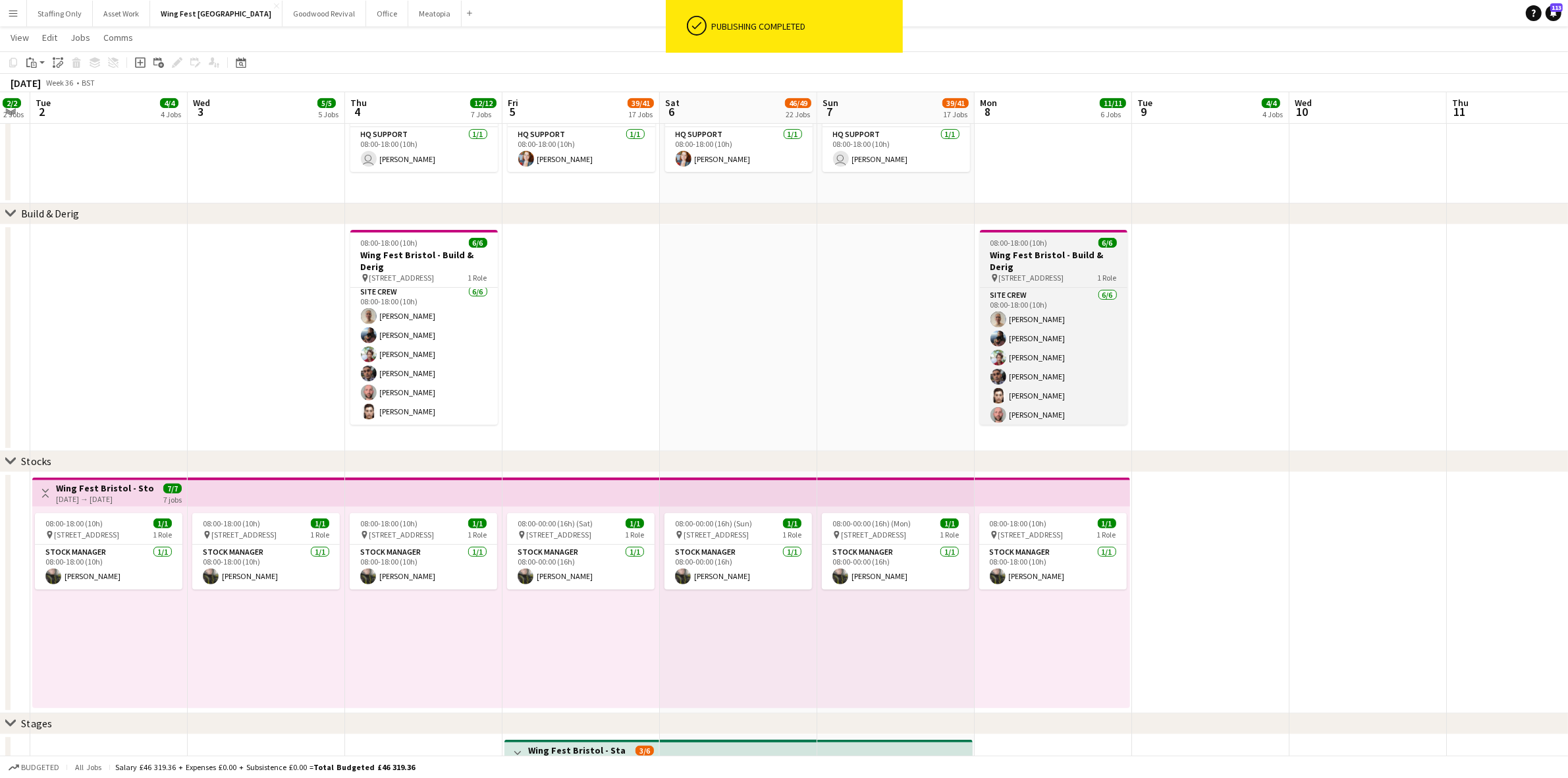
click at [1064, 264] on h3 "Wing Fest Bristol - Build & Derig" at bounding box center [1054, 260] width 147 height 23
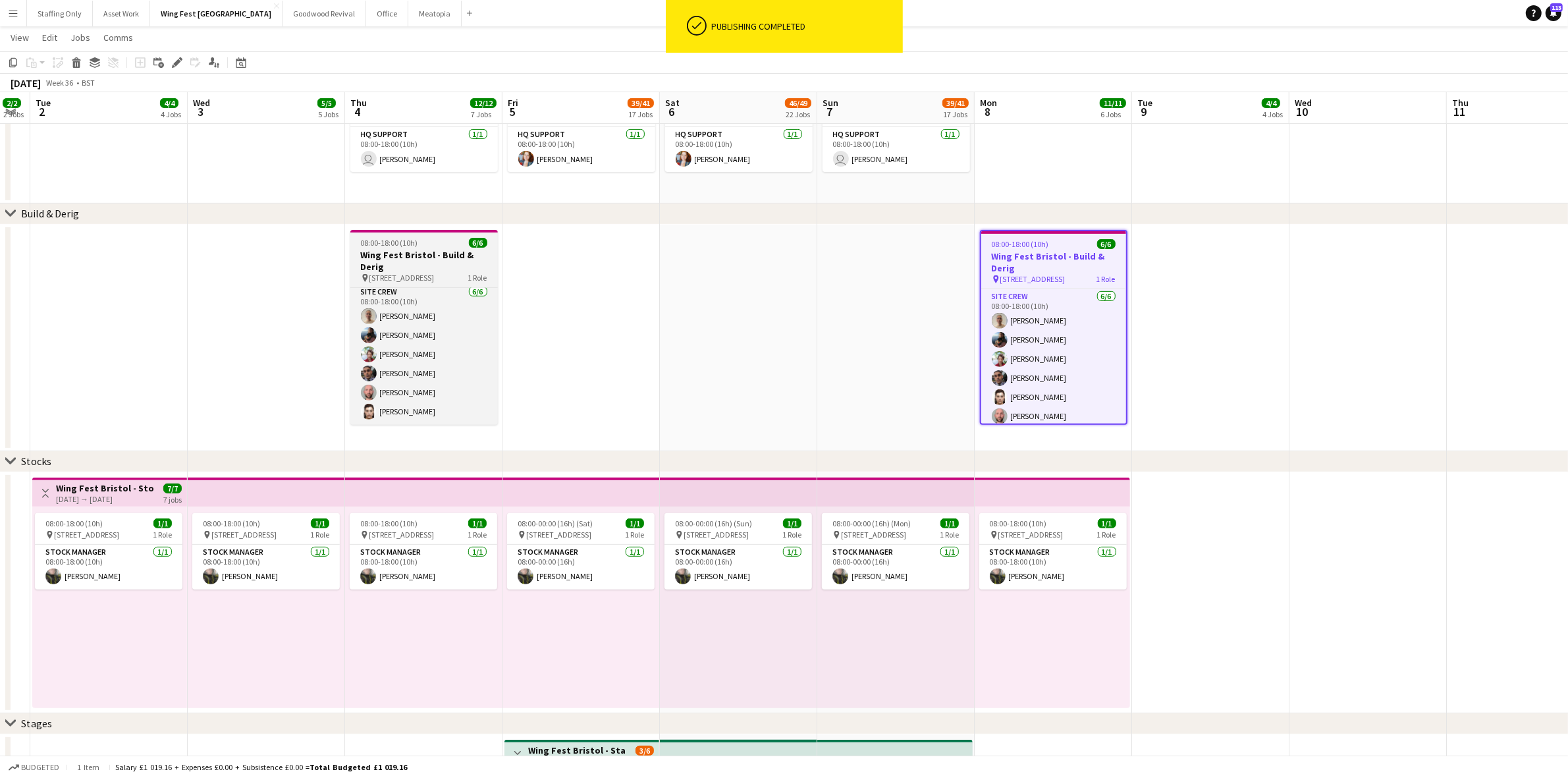
click at [397, 240] on span "08:00-18:00 (10h)" at bounding box center [389, 242] width 57 height 10
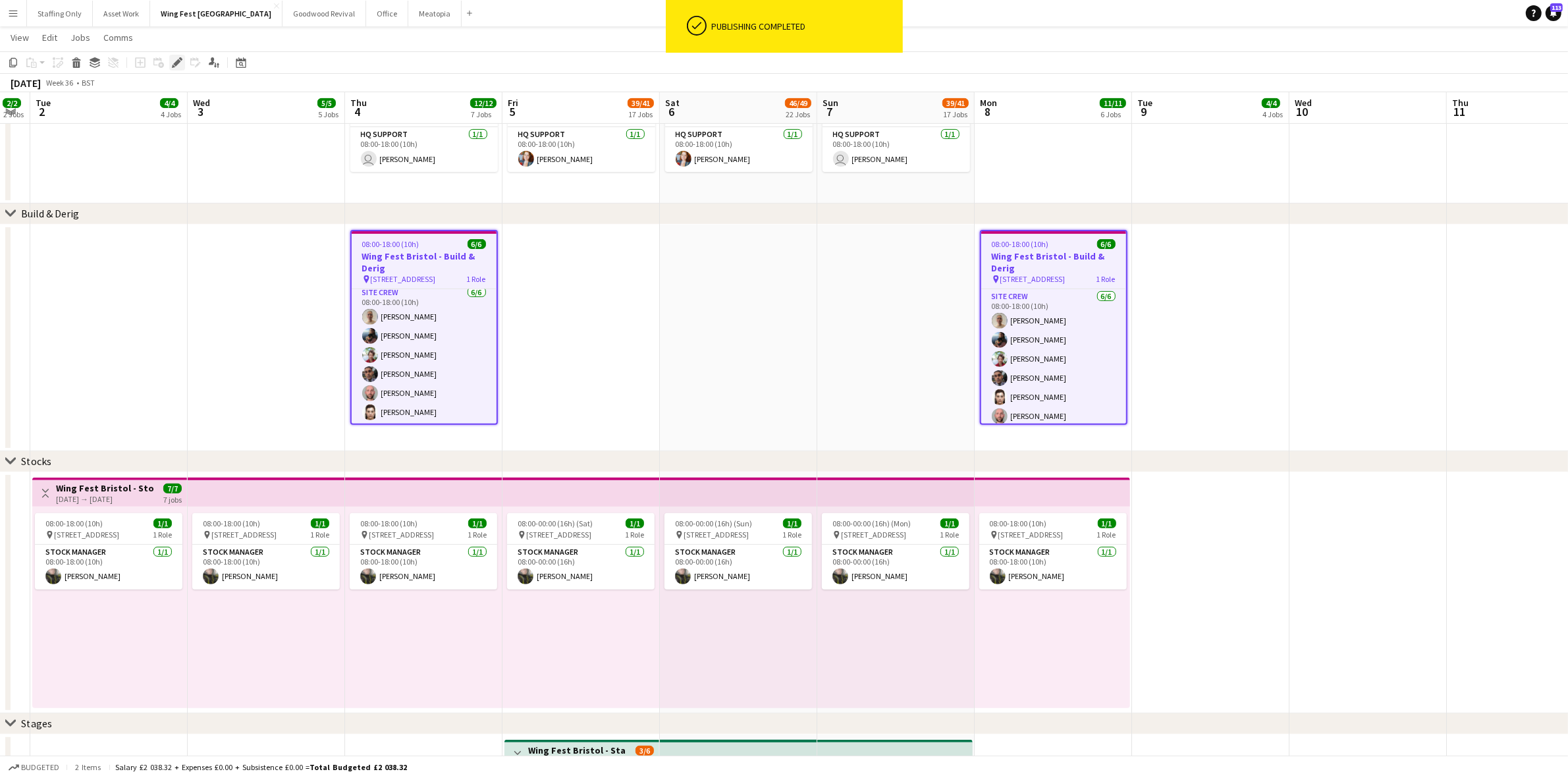
click at [175, 56] on div "Edit" at bounding box center [177, 62] width 16 height 16
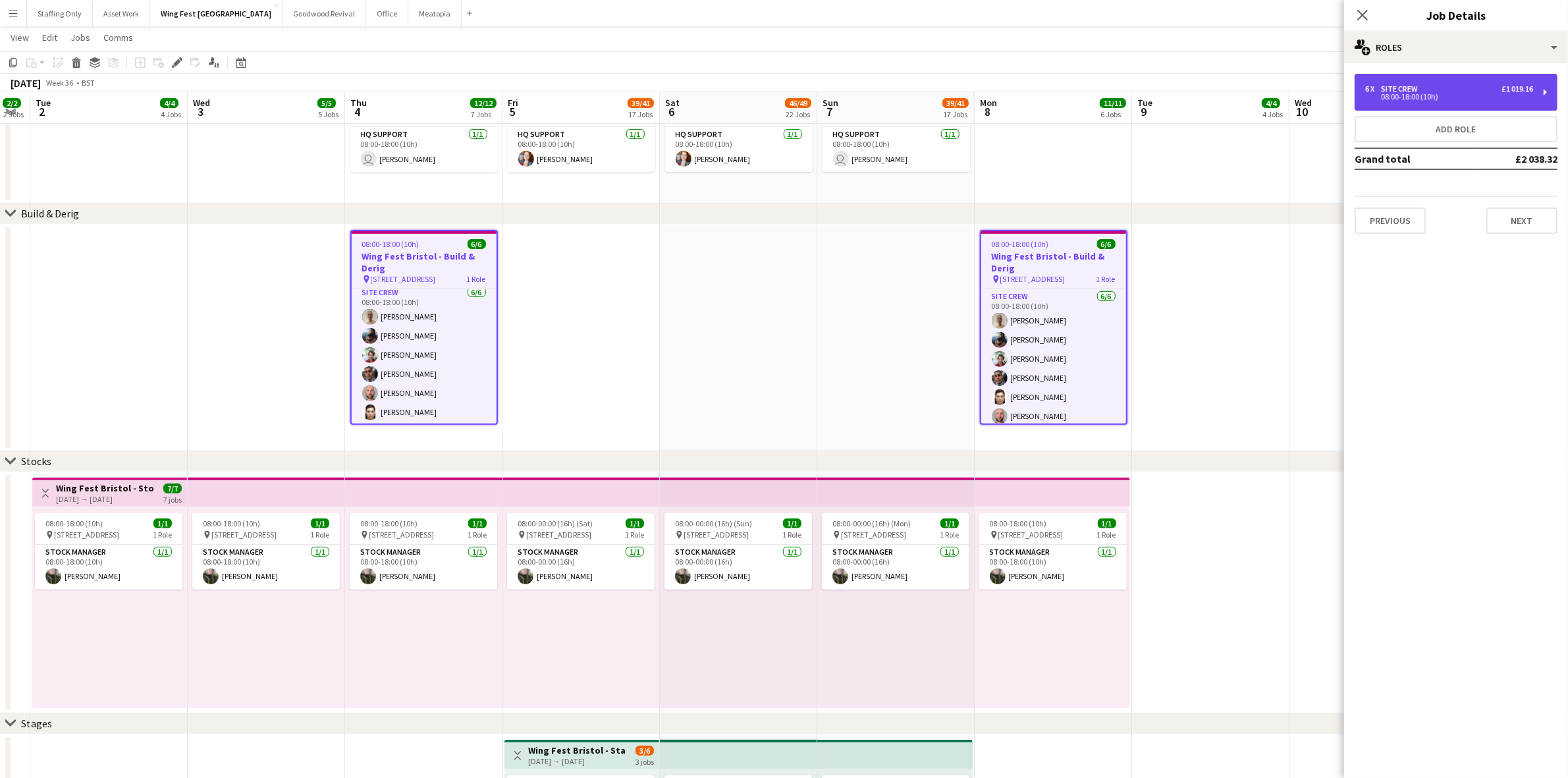
click at [1416, 96] on div "08:00-18:00 (10h)" at bounding box center [1449, 96] width 168 height 6
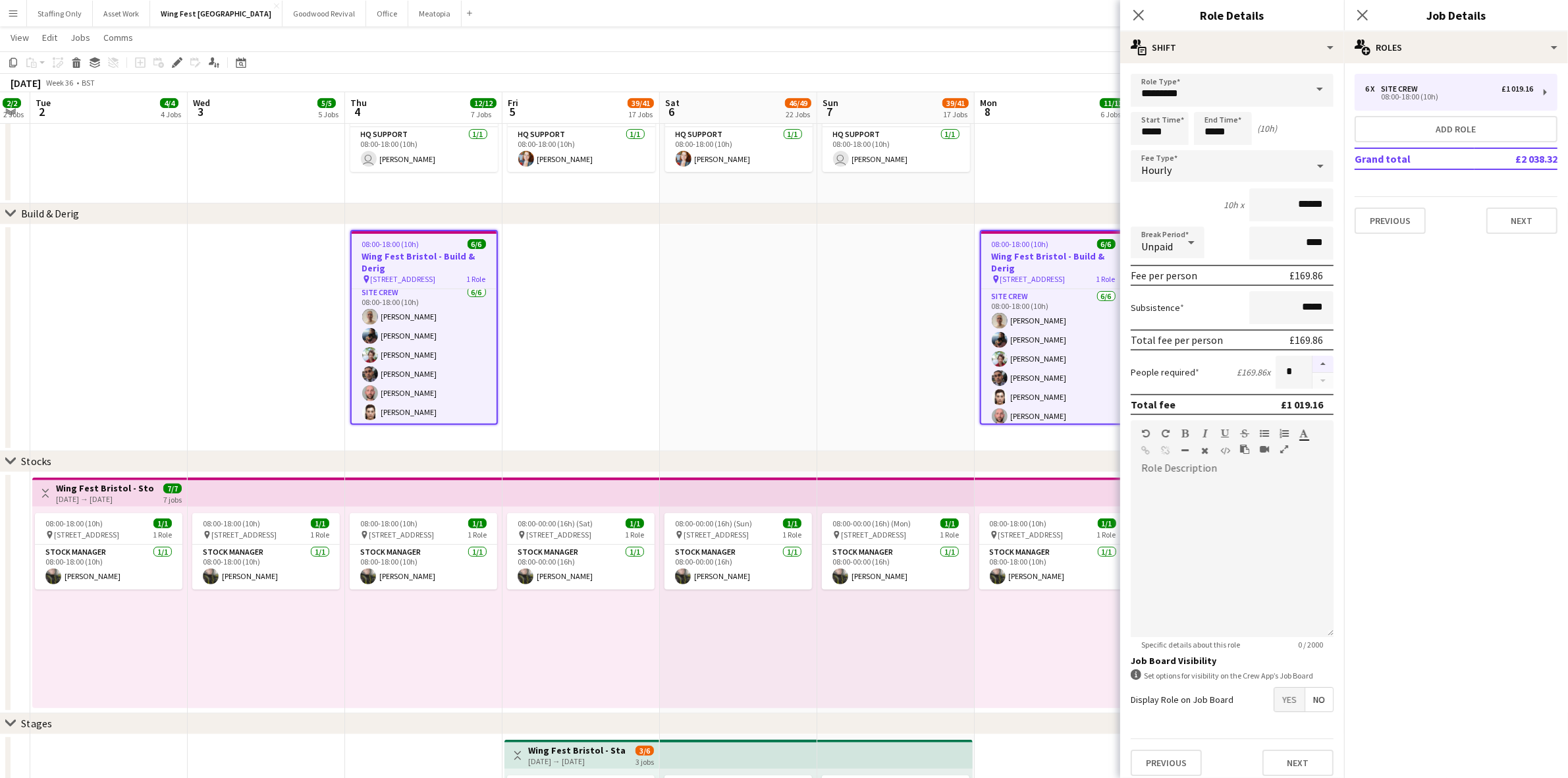
click at [1312, 359] on button "button" at bounding box center [1323, 364] width 21 height 17
type input "*"
click at [1364, 12] on icon "Close pop-in" at bounding box center [1363, 15] width 13 height 13
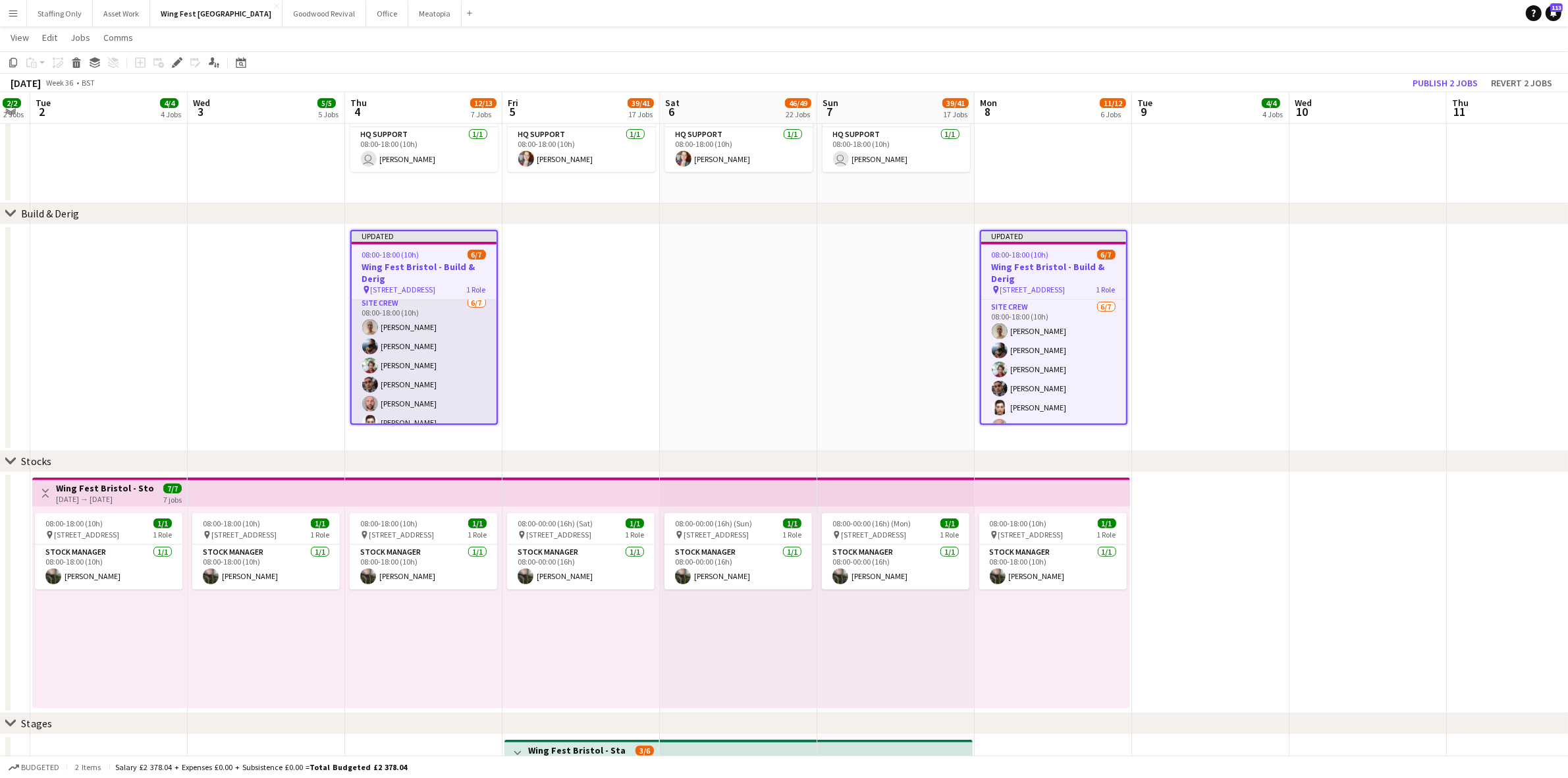
click at [422, 353] on app-card-role "Site Crew [DATE] 08:00-18:00 (10h) [PERSON_NAME] [PERSON_NAME] [PERSON_NAME] [P…" at bounding box center [424, 375] width 145 height 159
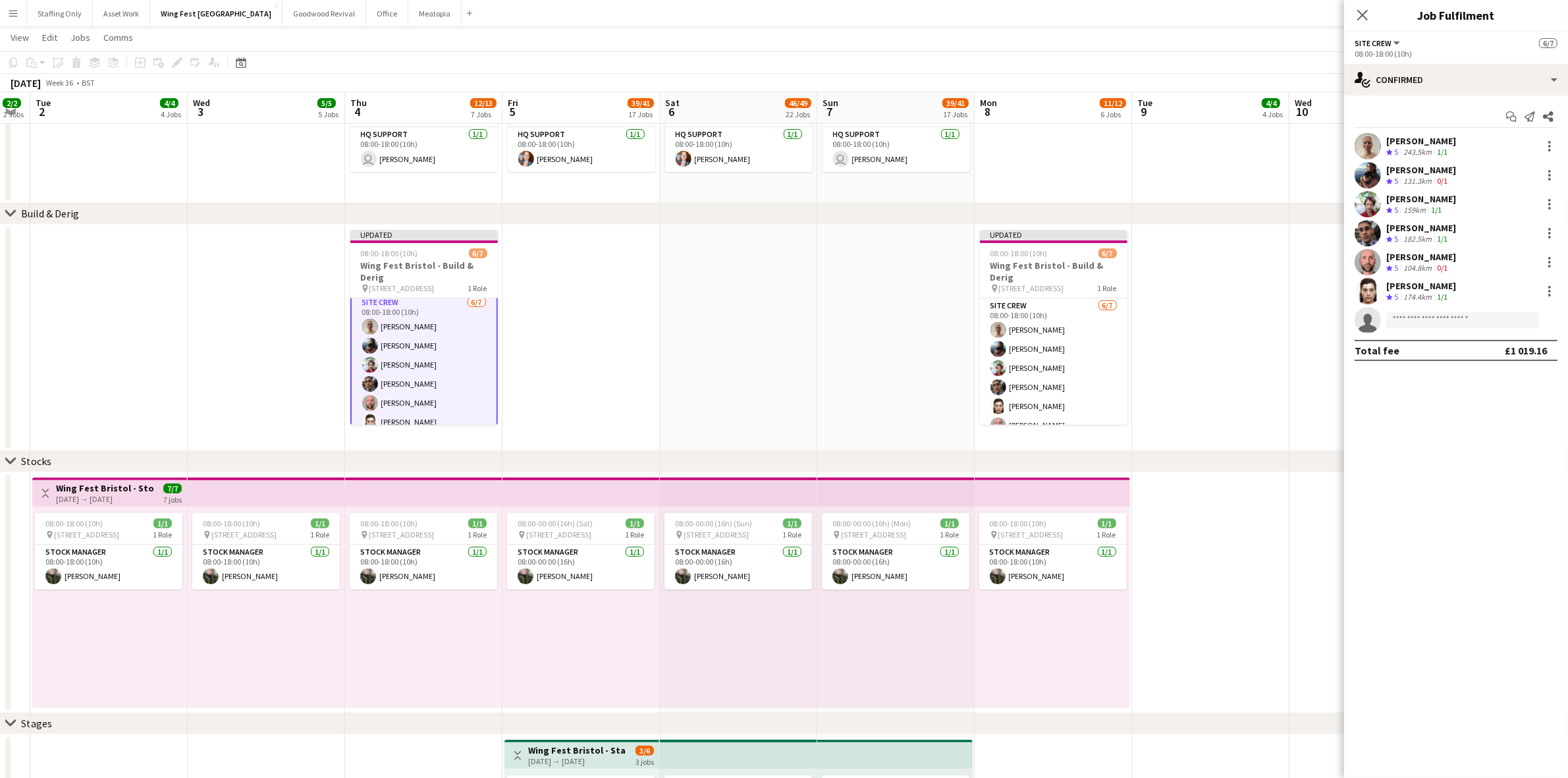
scroll to position [35, 0]
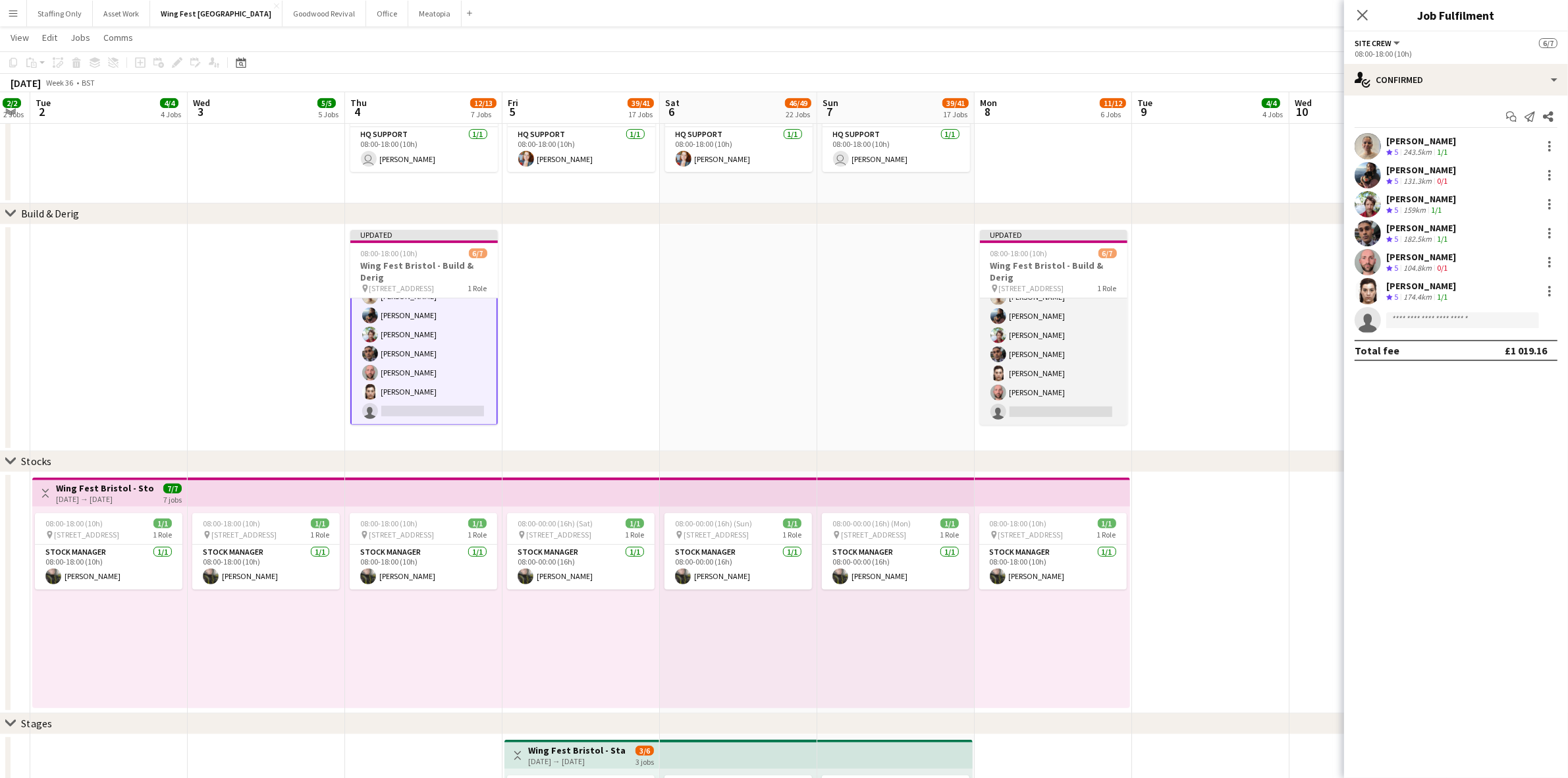
click at [1049, 414] on app-card-role "Site Crew [DATE] 08:00-18:00 (10h) [PERSON_NAME] [PERSON_NAME] [PERSON_NAME] [P…" at bounding box center [1054, 345] width 147 height 159
click at [1428, 320] on input at bounding box center [1462, 320] width 153 height 16
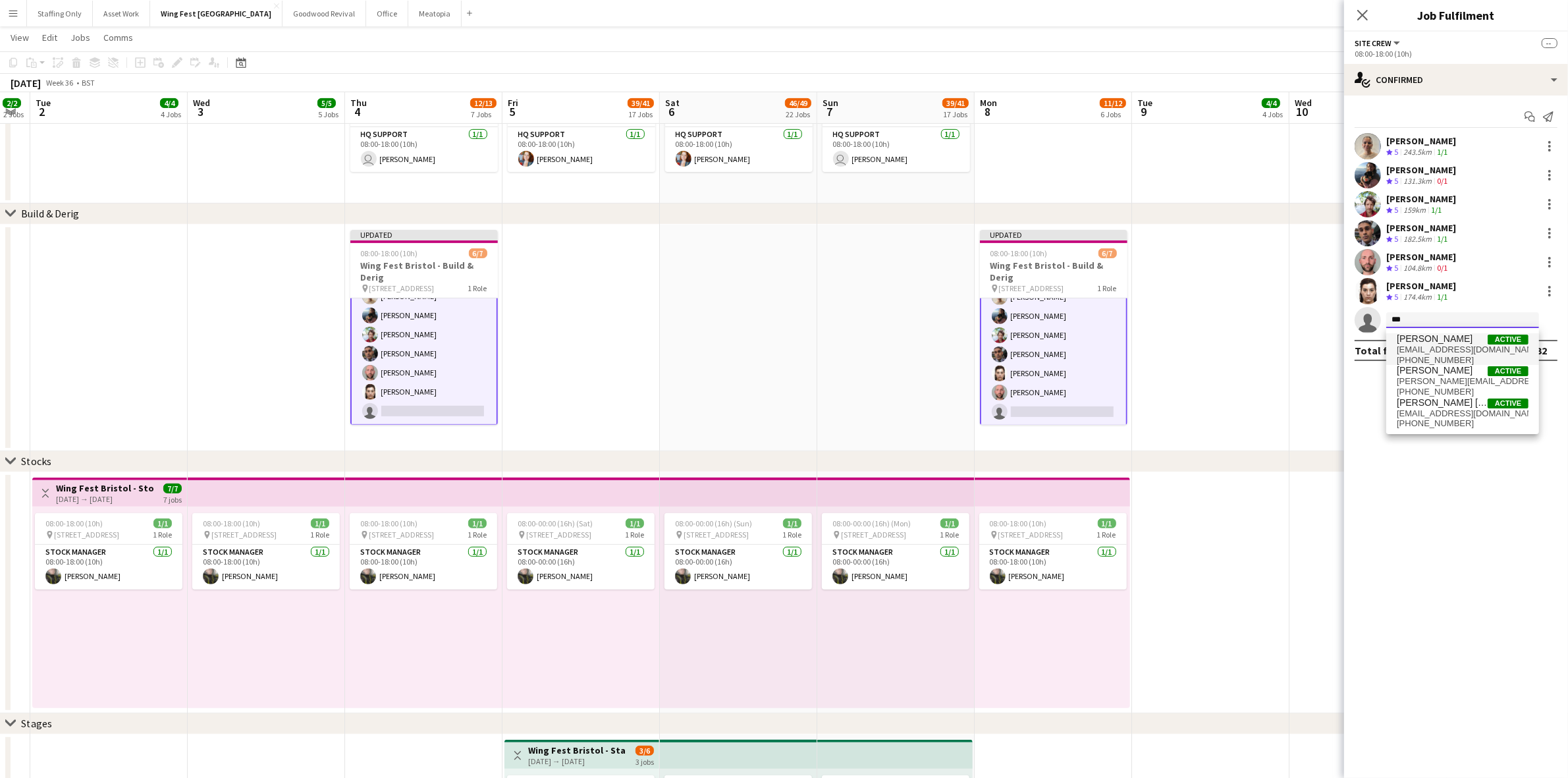
type input "***"
click at [1447, 349] on span "[EMAIL_ADDRESS][DOMAIN_NAME]" at bounding box center [1462, 349] width 132 height 11
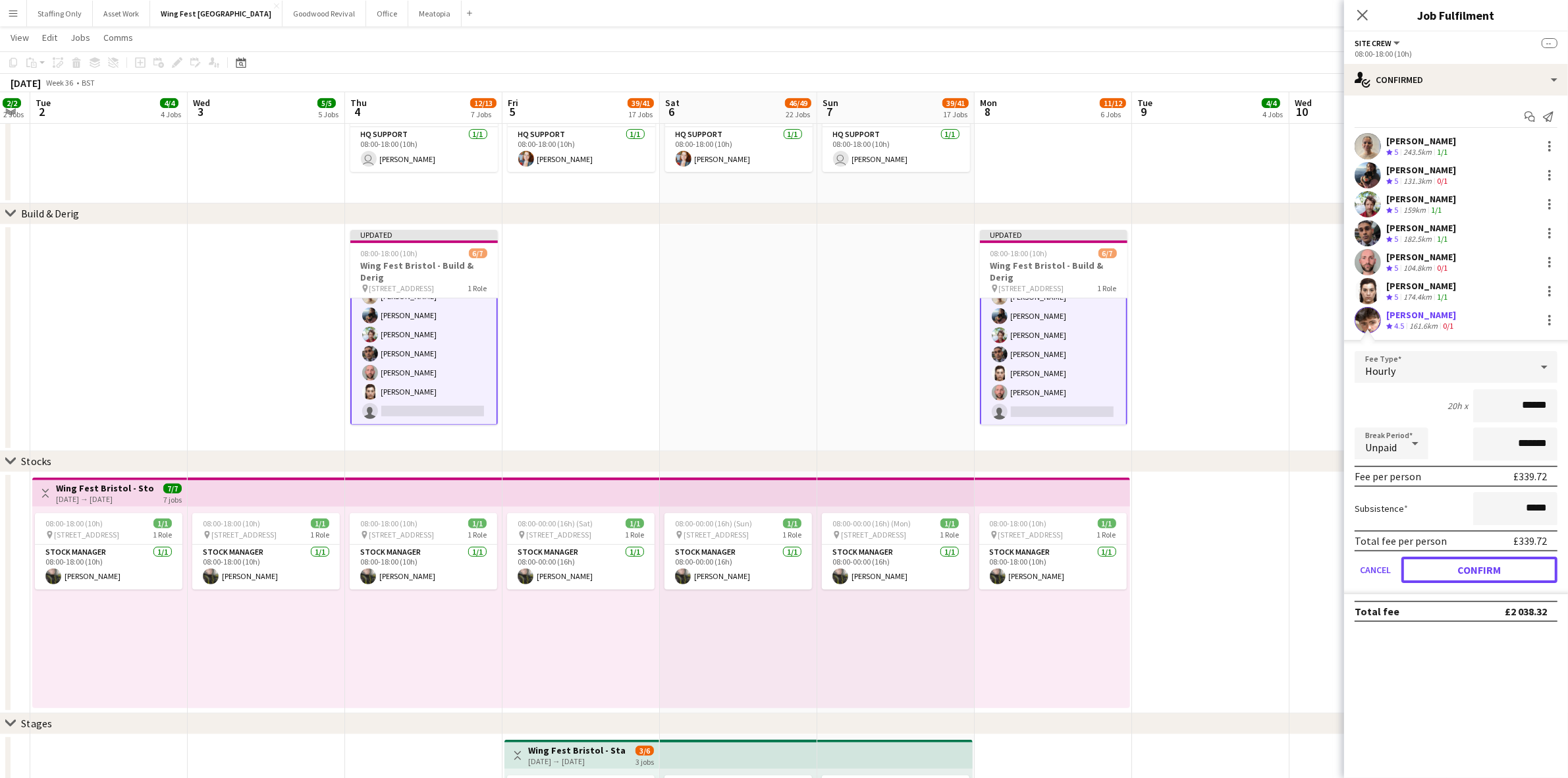
drag, startPoint x: 1477, startPoint y: 568, endPoint x: 1252, endPoint y: 458, distance: 250.4
click at [1477, 568] on button "Confirm" at bounding box center [1479, 569] width 156 height 26
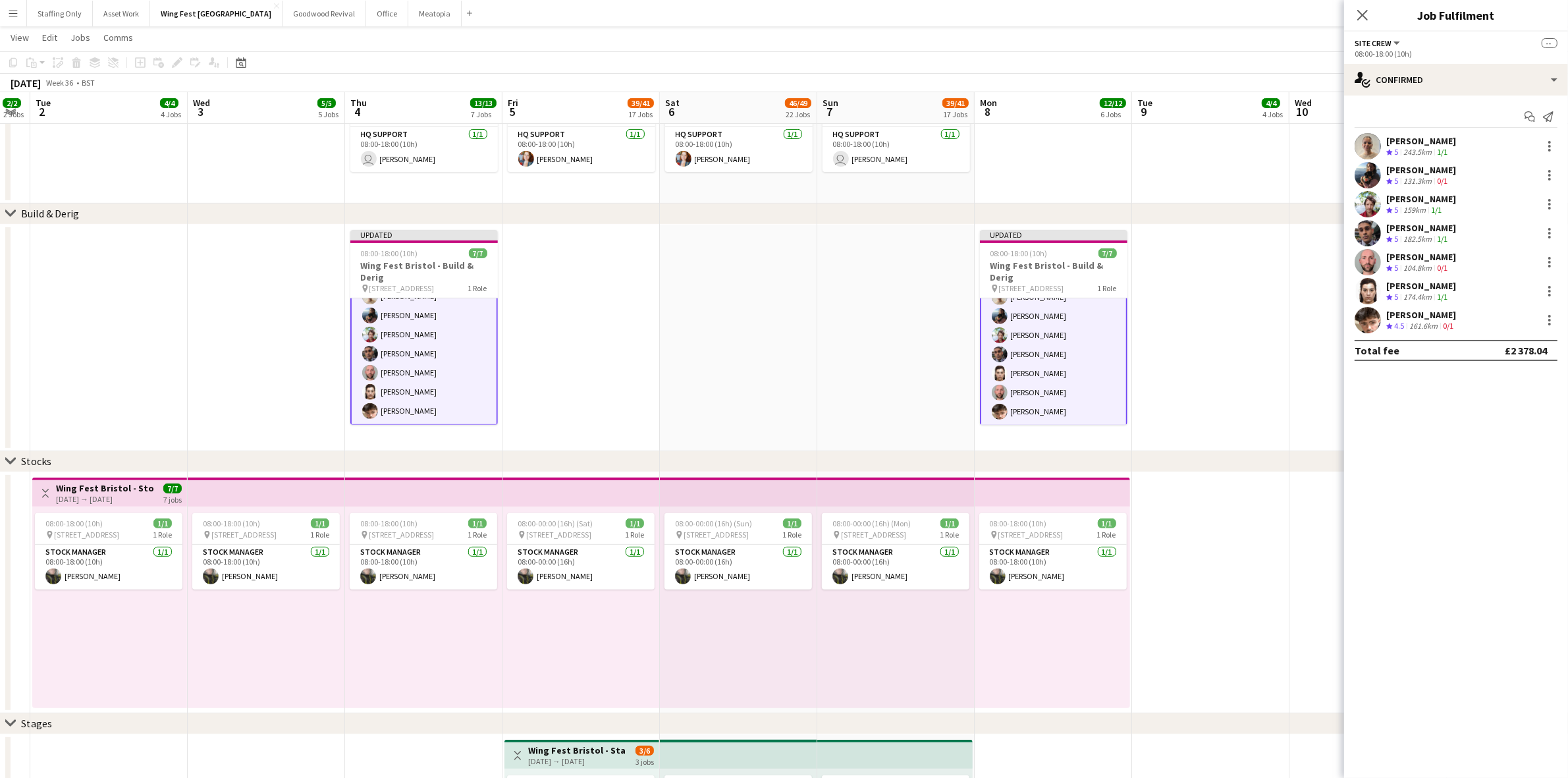
click at [1209, 310] on app-date-cell at bounding box center [1211, 338] width 157 height 227
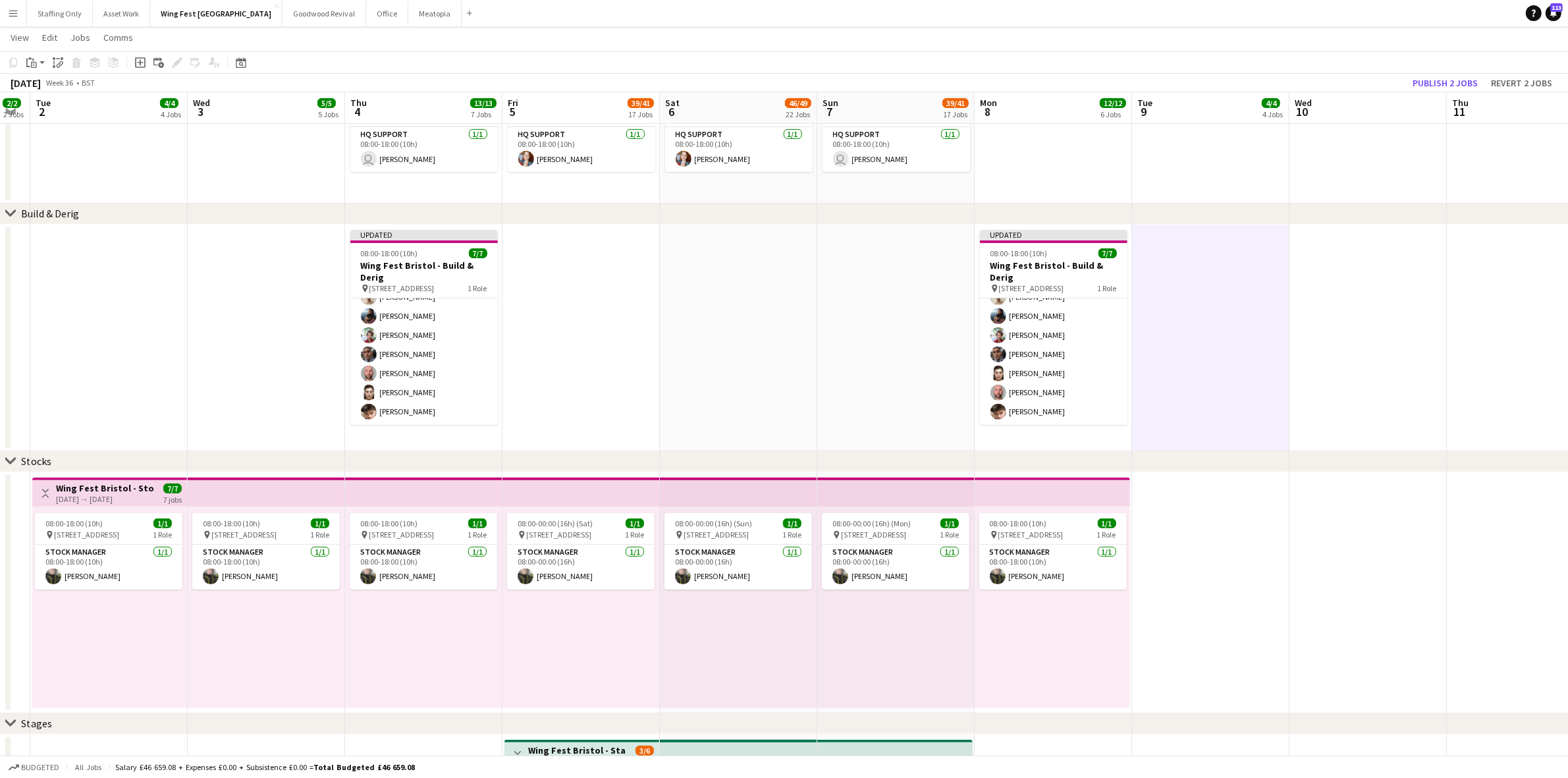
scroll to position [33, 0]
click at [1452, 84] on button "Publish 2 jobs" at bounding box center [1445, 83] width 76 height 17
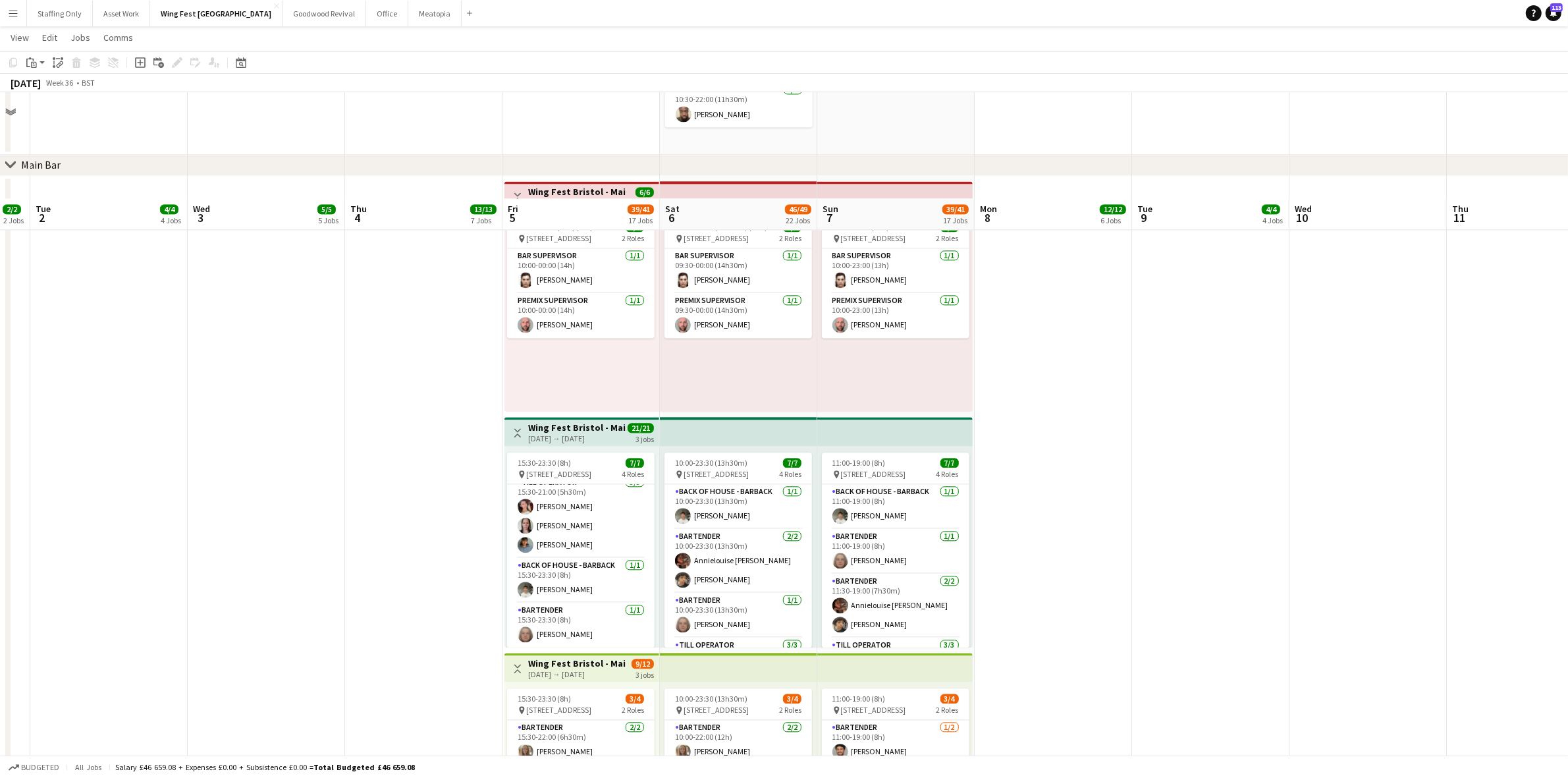
scroll to position [3951, 0]
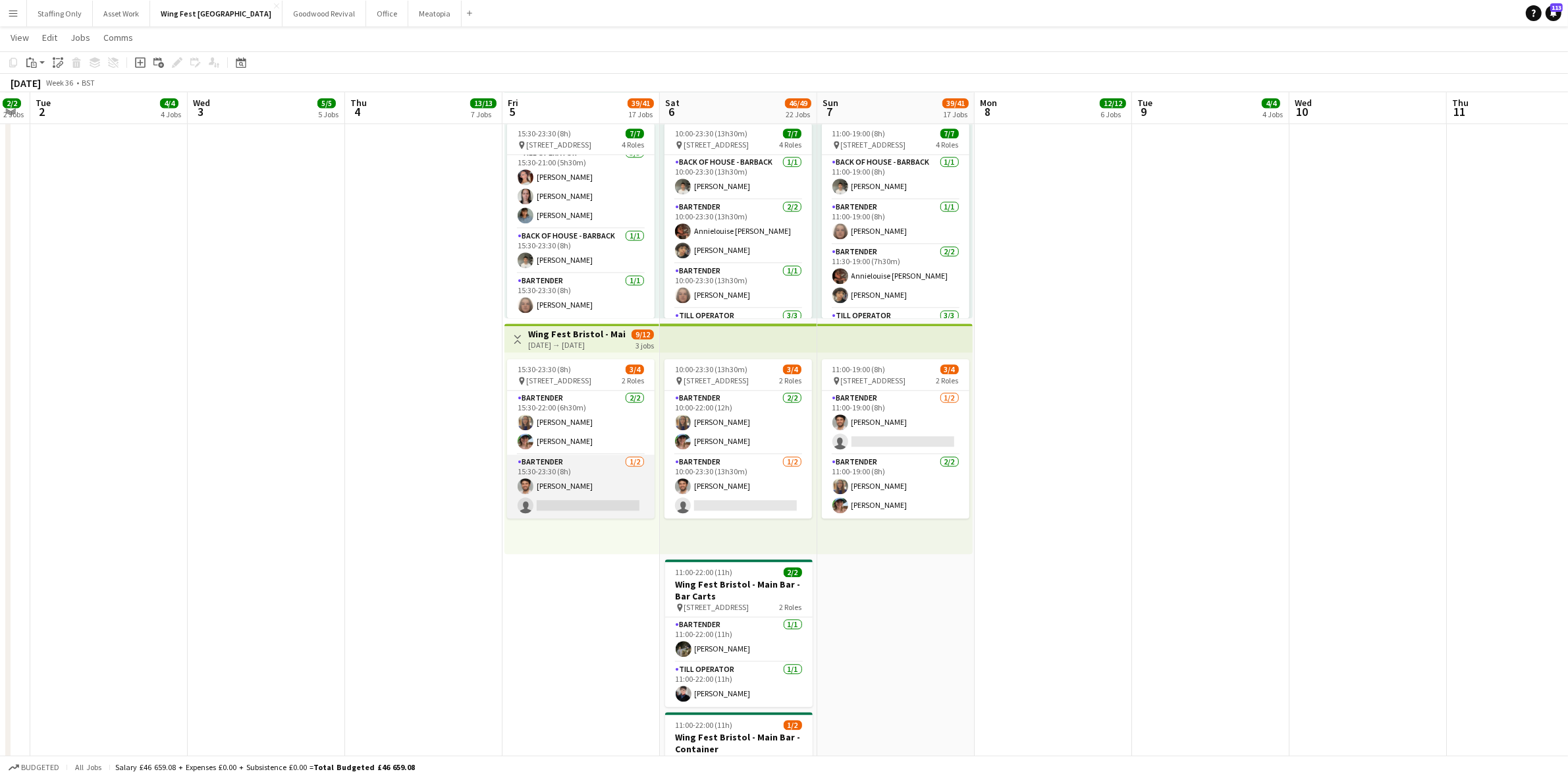
click at [591, 470] on app-card-role "Bartender [DATE] 15:30-23:30 (8h) [PERSON_NAME] single-neutral-actions" at bounding box center [581, 486] width 147 height 64
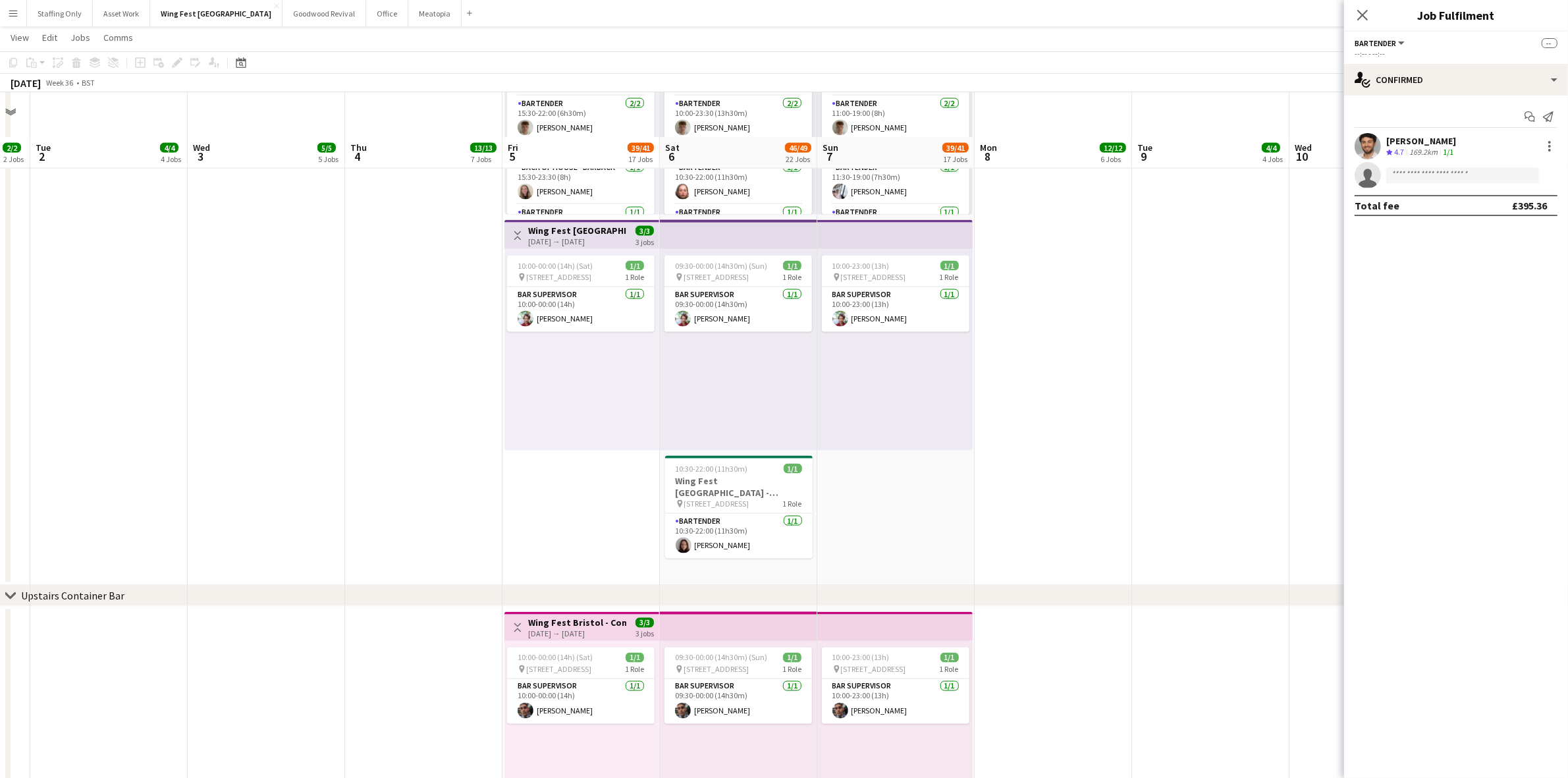
scroll to position [2552, 0]
